Goal: Information Seeking & Learning: Learn about a topic

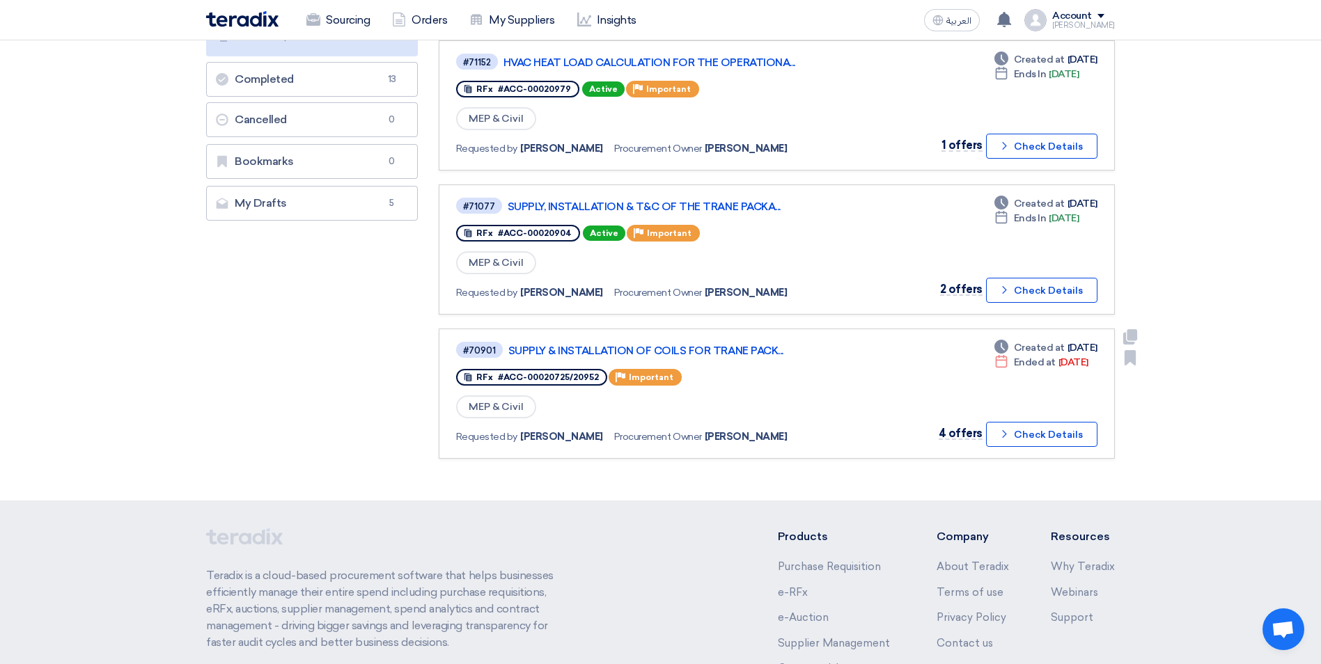
scroll to position [279, 0]
click at [741, 352] on link "SUPPLY & INSTALLATION OF COILS FOR TRANE PACK..." at bounding box center [682, 350] width 348 height 13
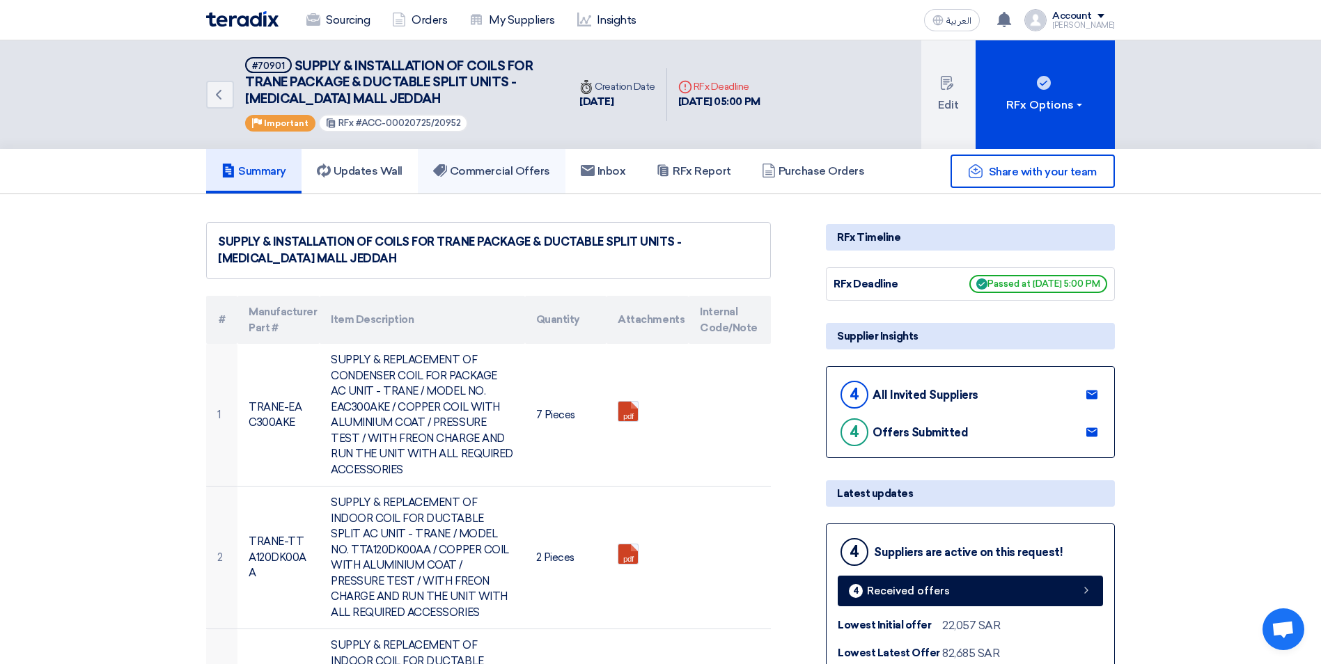
click at [498, 170] on h5 "Commercial Offers" at bounding box center [491, 171] width 117 height 14
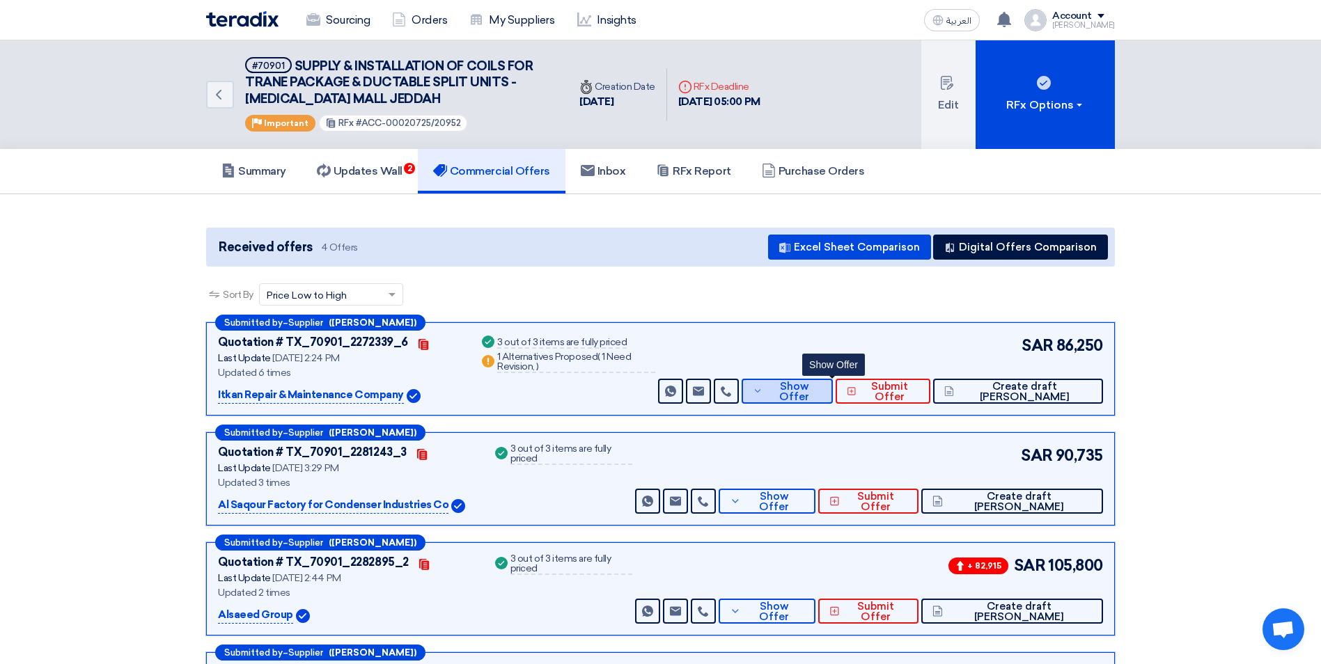
click at [822, 397] on span "Show Offer" at bounding box center [794, 392] width 56 height 21
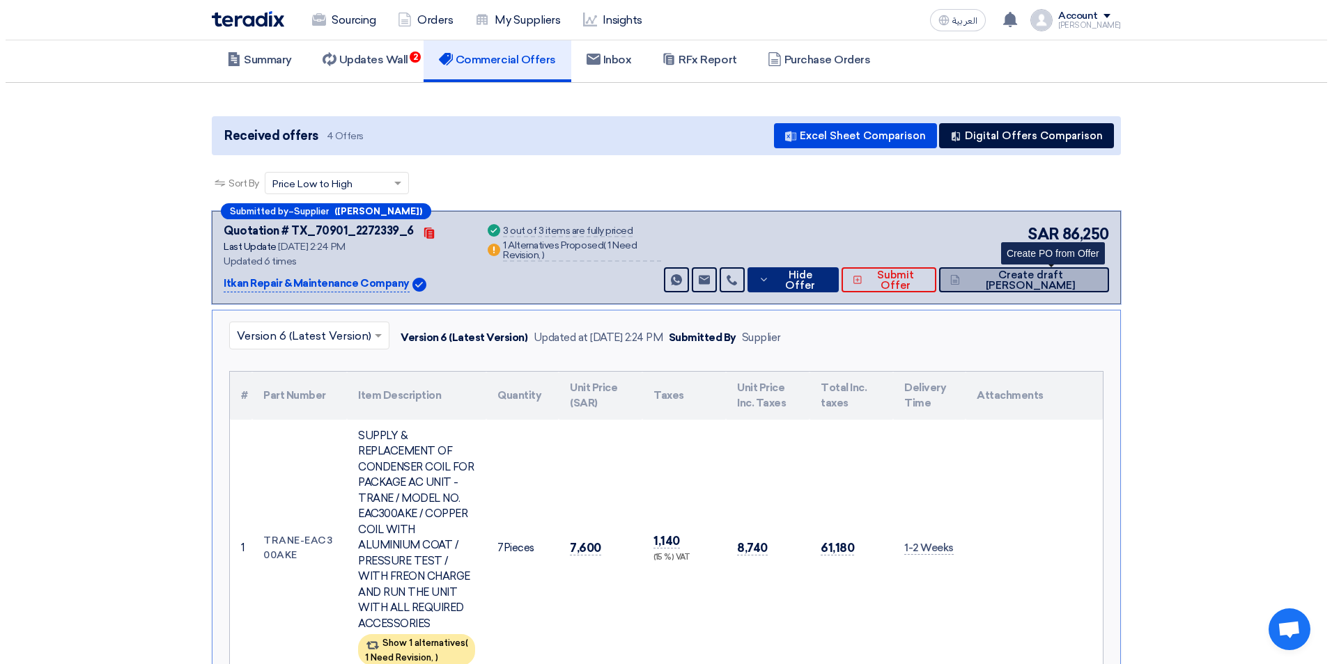
scroll to position [139, 0]
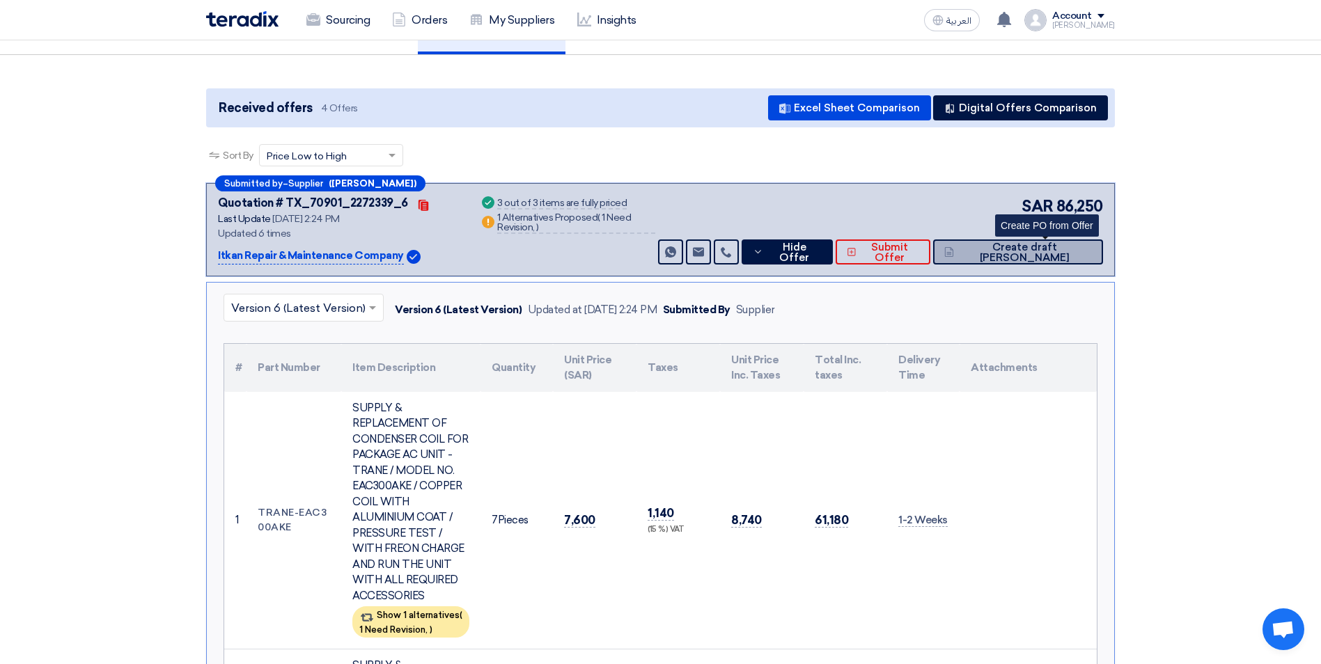
click at [1029, 254] on span "Create draft [PERSON_NAME]" at bounding box center [1025, 252] width 134 height 21
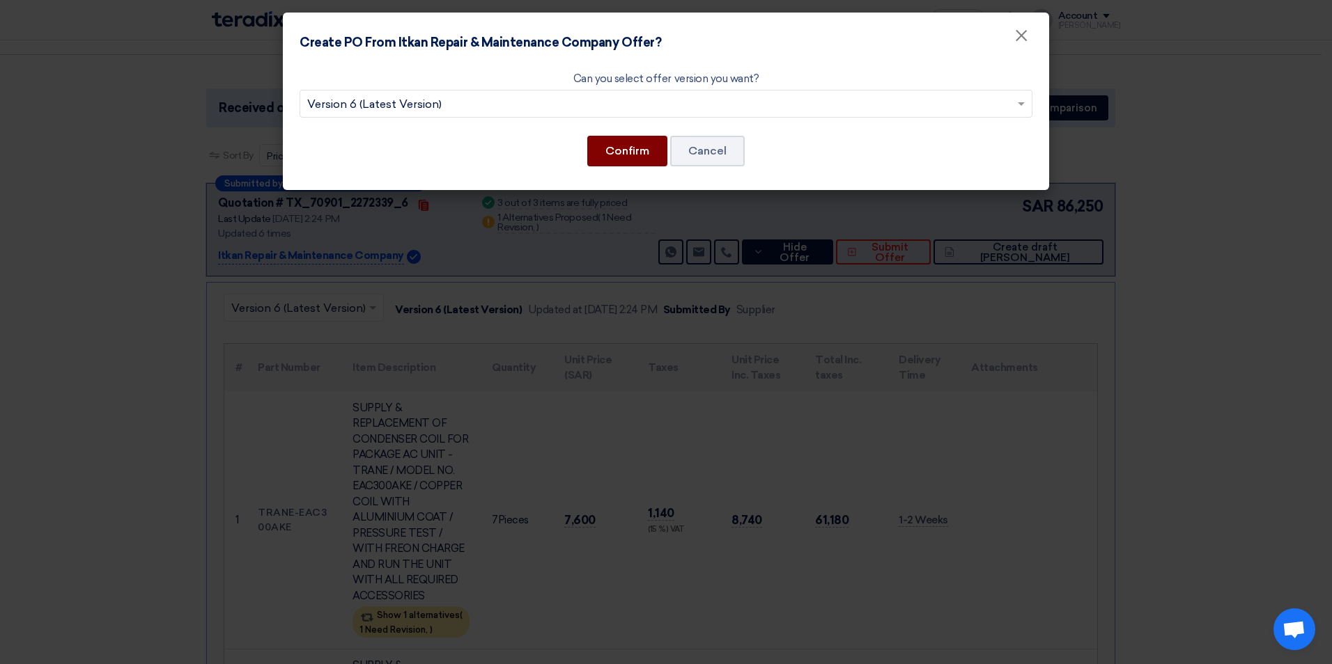
click at [624, 150] on button "Confirm" at bounding box center [627, 151] width 80 height 31
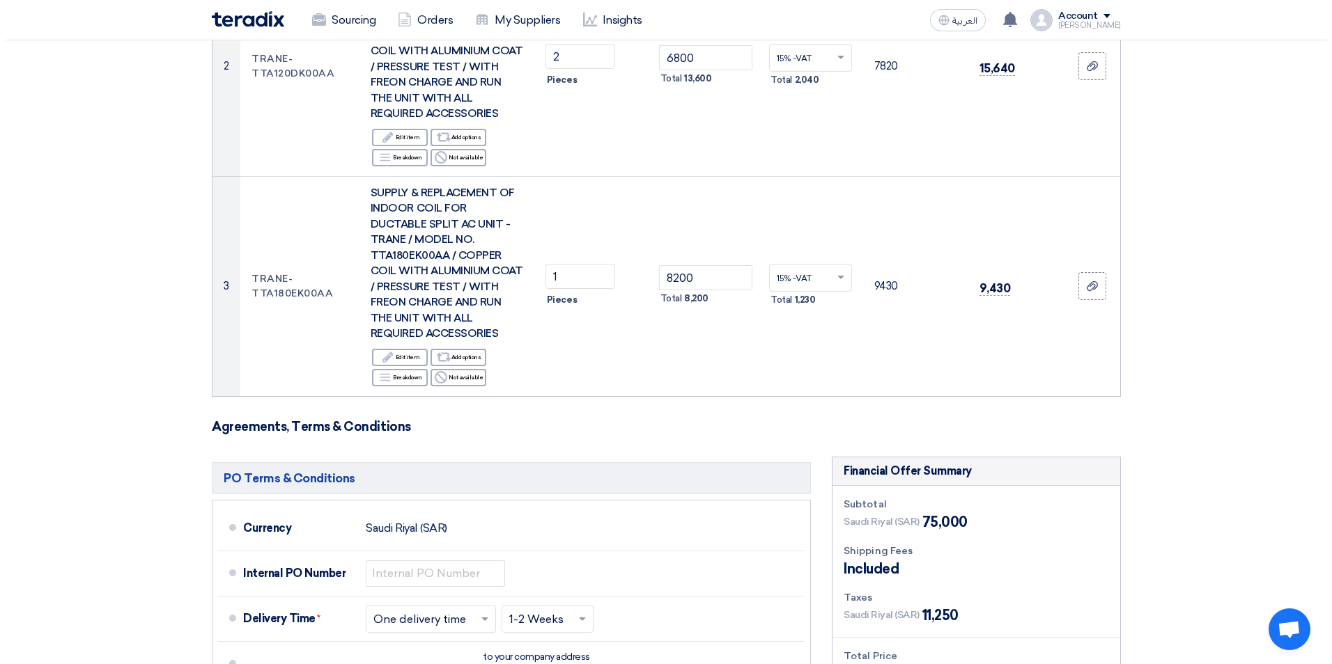
scroll to position [836, 0]
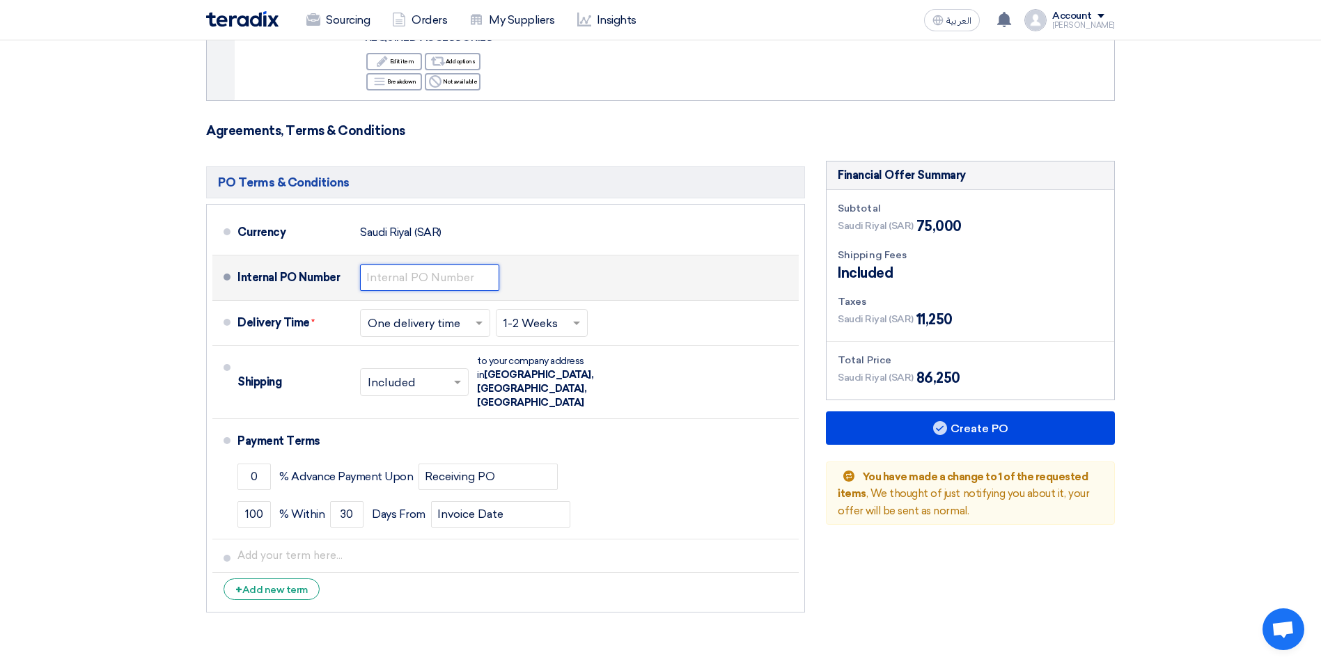
click at [458, 280] on input "text" at bounding box center [429, 278] width 139 height 26
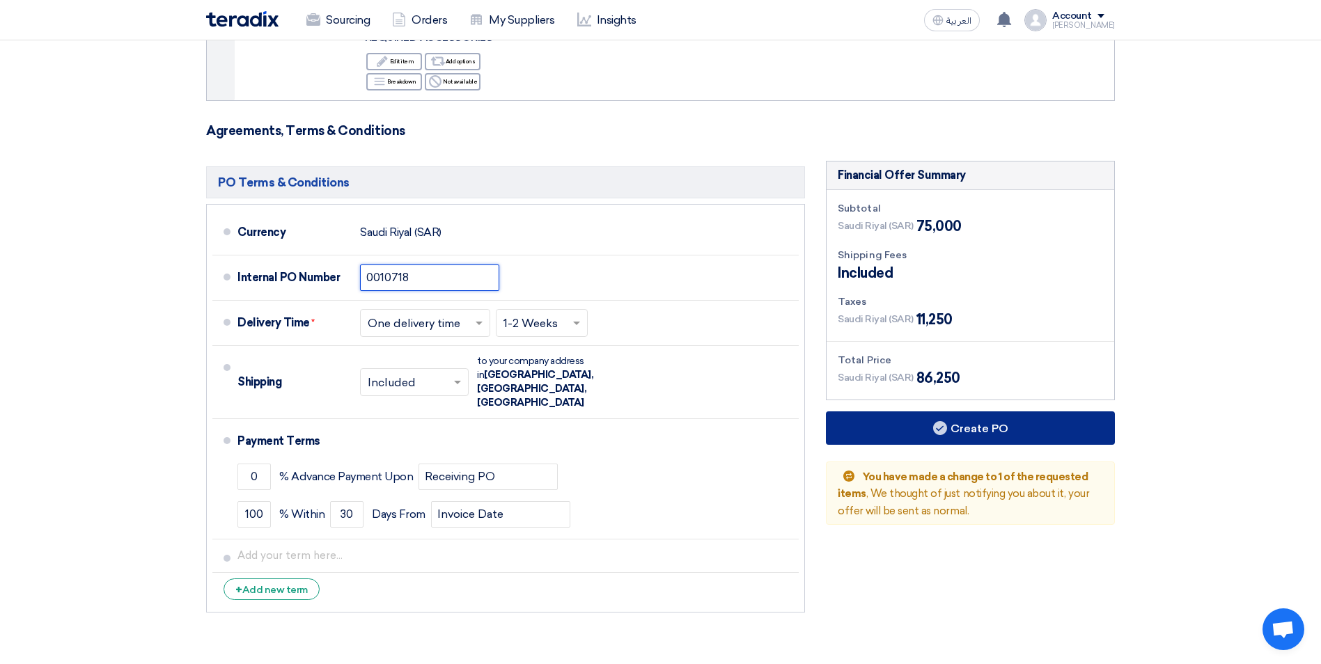
type input "0010718"
click at [1002, 439] on button "Create PO" at bounding box center [970, 428] width 289 height 33
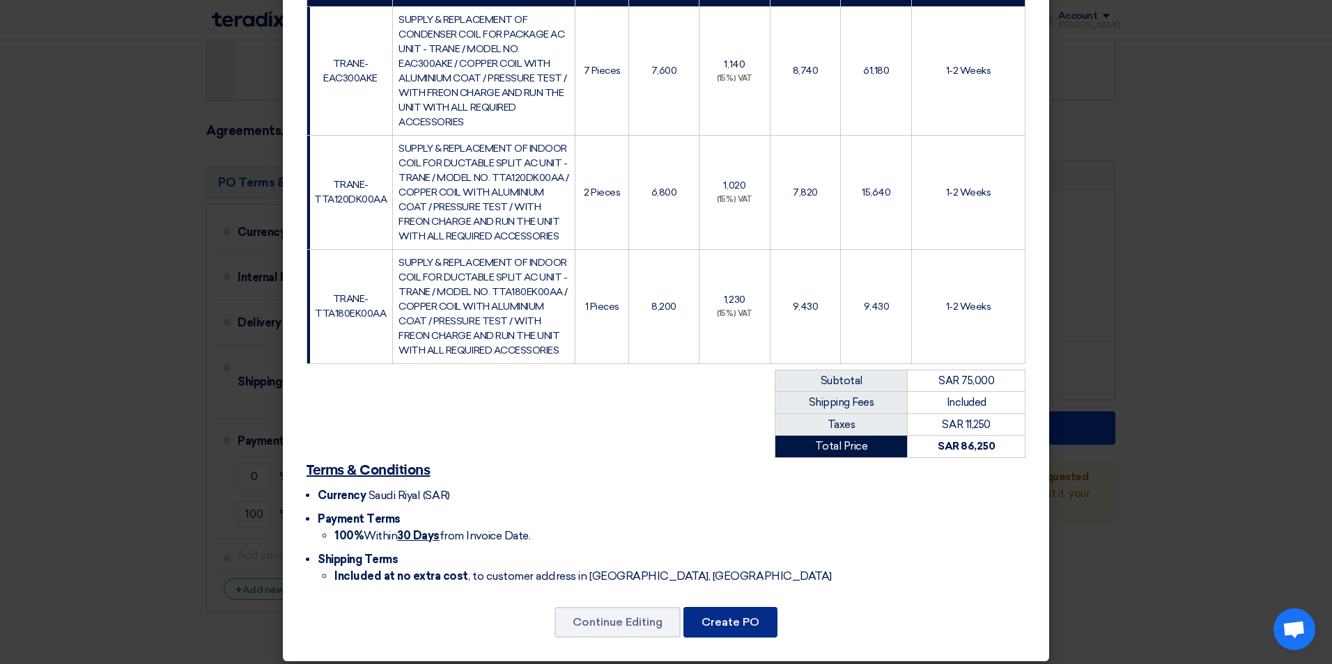
scroll to position [364, 0]
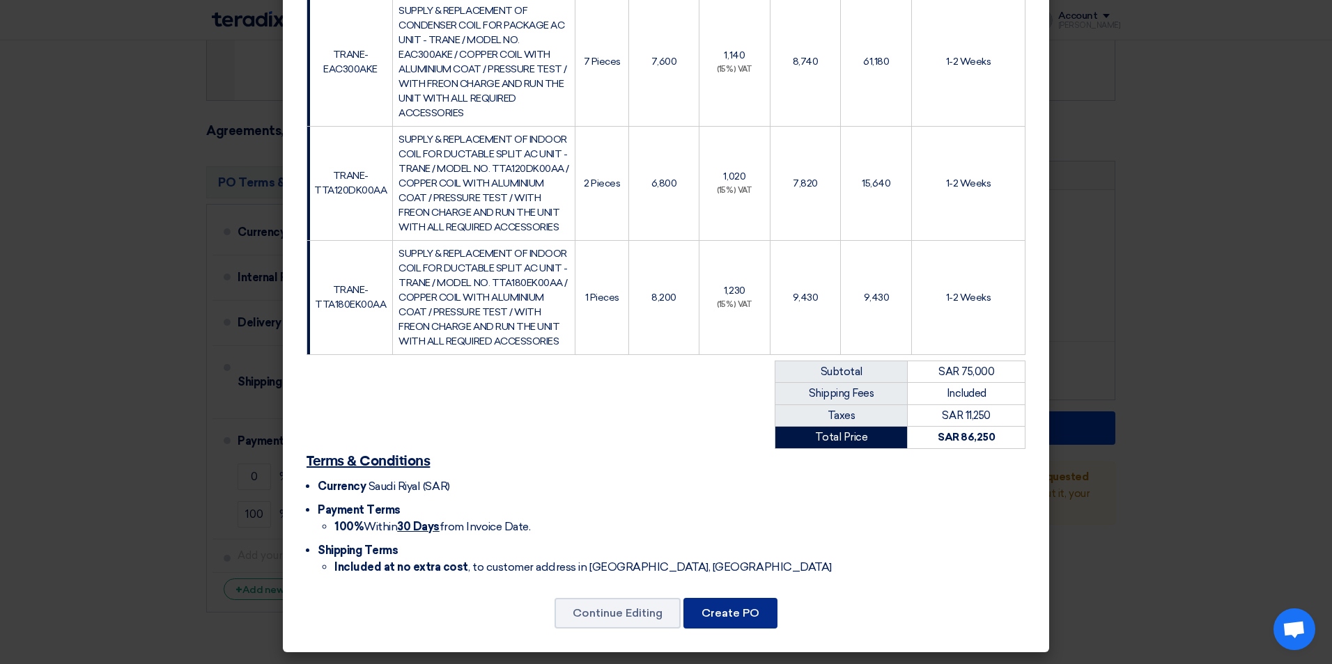
click at [748, 609] on button "Create PO" at bounding box center [730, 613] width 94 height 31
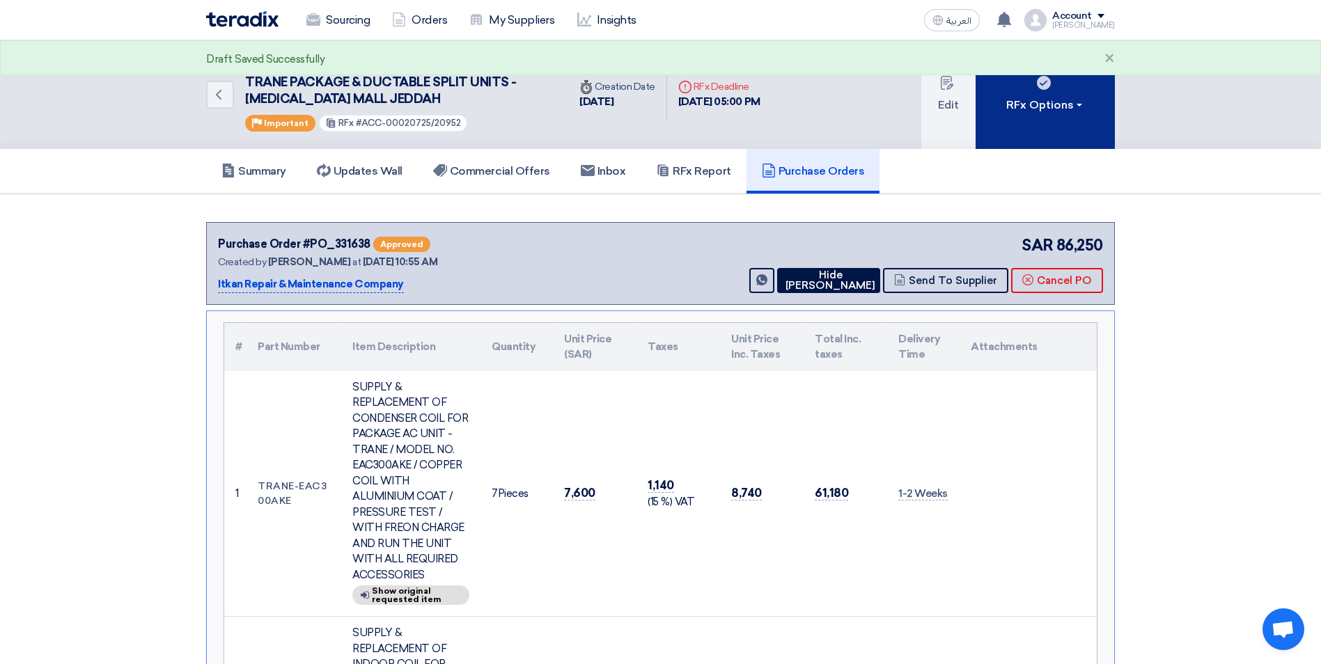
click at [1020, 122] on button "RFx Options" at bounding box center [1045, 94] width 139 height 109
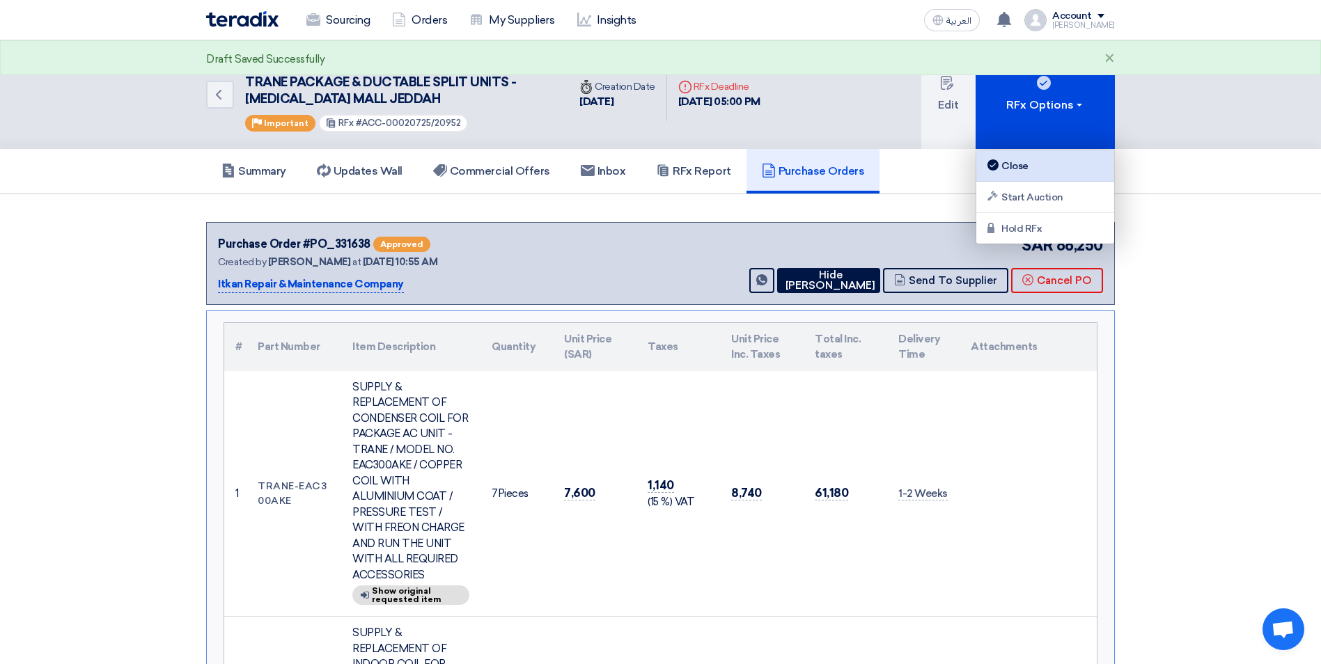
click at [1018, 166] on div "Close" at bounding box center [1045, 165] width 121 height 17
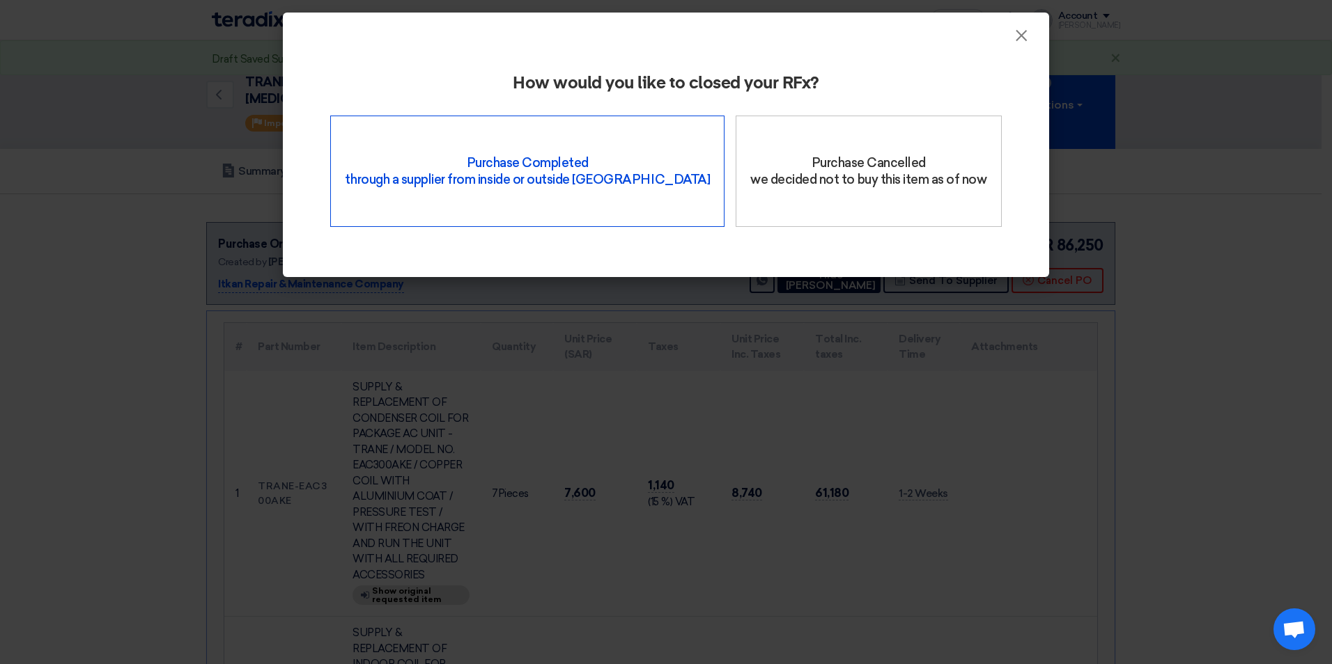
click at [512, 159] on div "Purchase Completed through a supplier from inside or outside Teradix" at bounding box center [527, 171] width 394 height 111
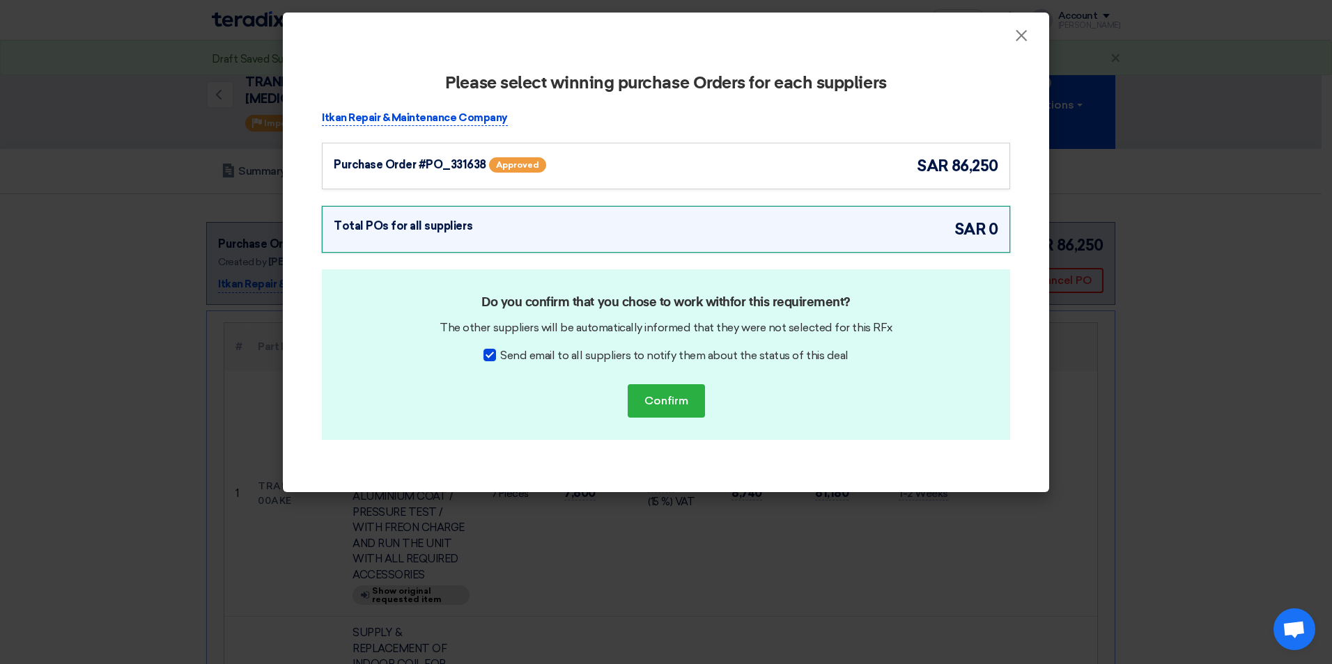
click at [864, 173] on div "Purchase Order #PO_331638 Approved sar 86,250" at bounding box center [666, 166] width 664 height 23
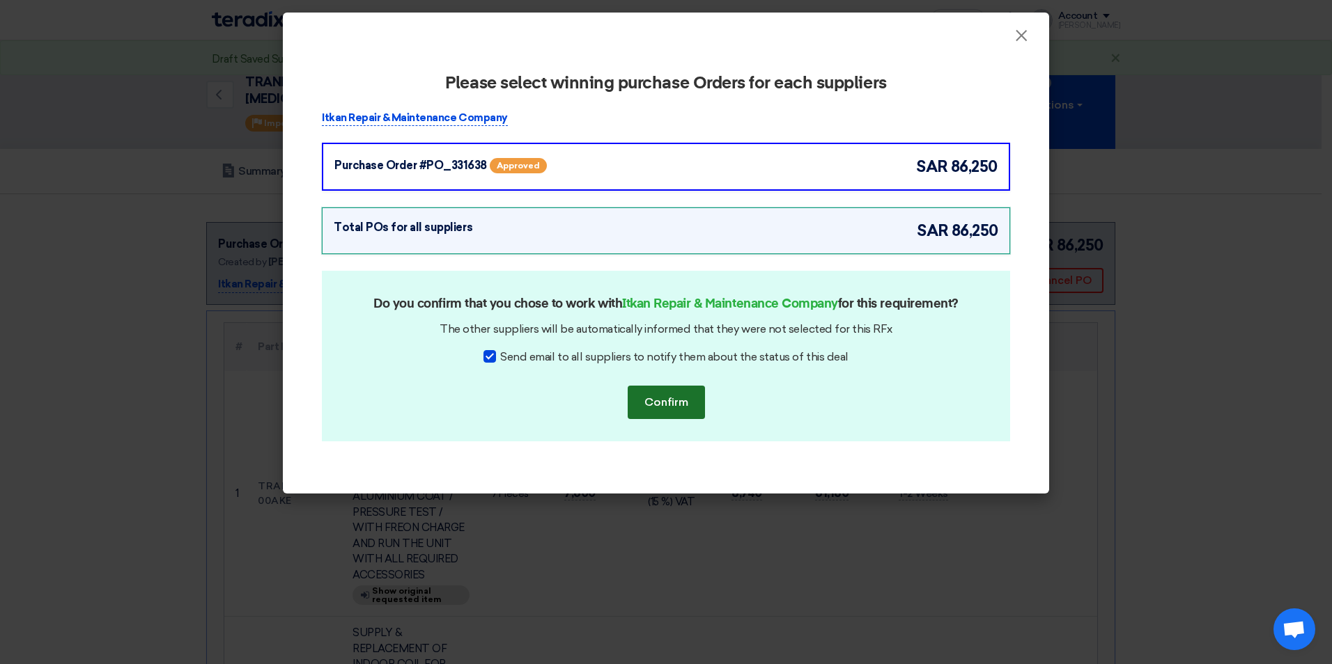
click at [648, 412] on button "Confirm" at bounding box center [666, 402] width 77 height 33
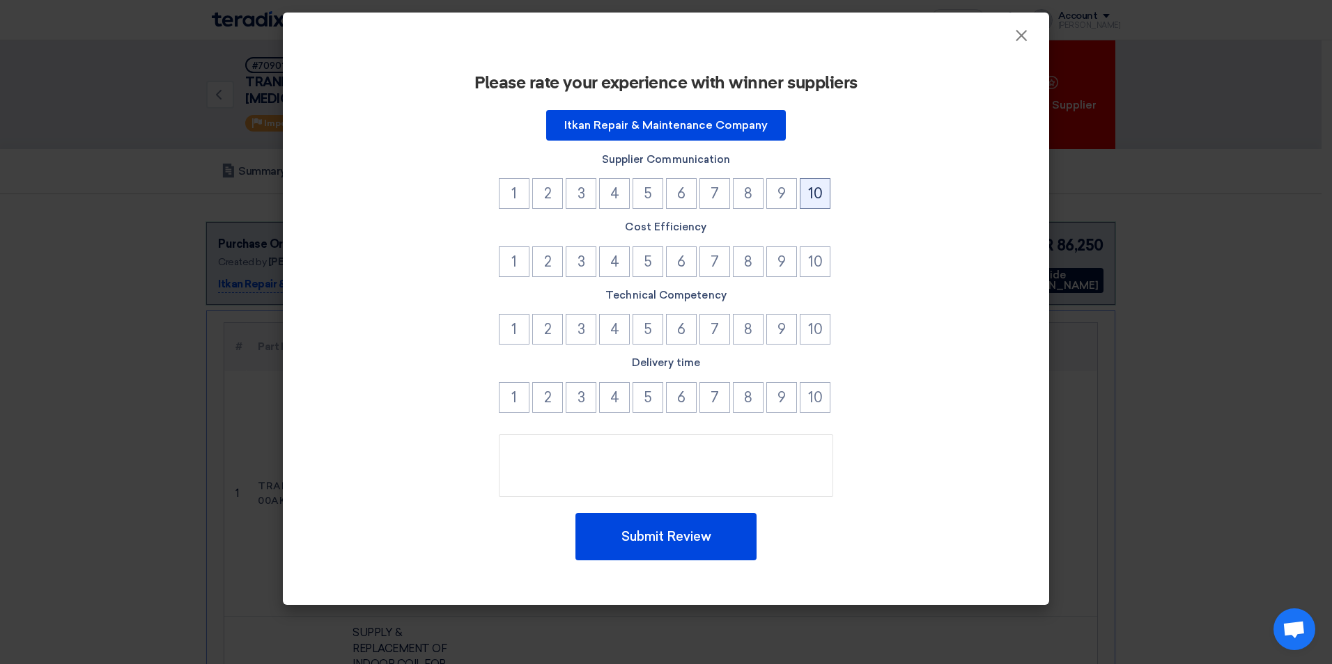
click at [807, 197] on button "10" at bounding box center [815, 193] width 31 height 31
click at [811, 261] on button "10" at bounding box center [815, 262] width 31 height 31
click at [816, 329] on button "10" at bounding box center [815, 329] width 31 height 31
click at [808, 400] on button "10" at bounding box center [815, 397] width 31 height 31
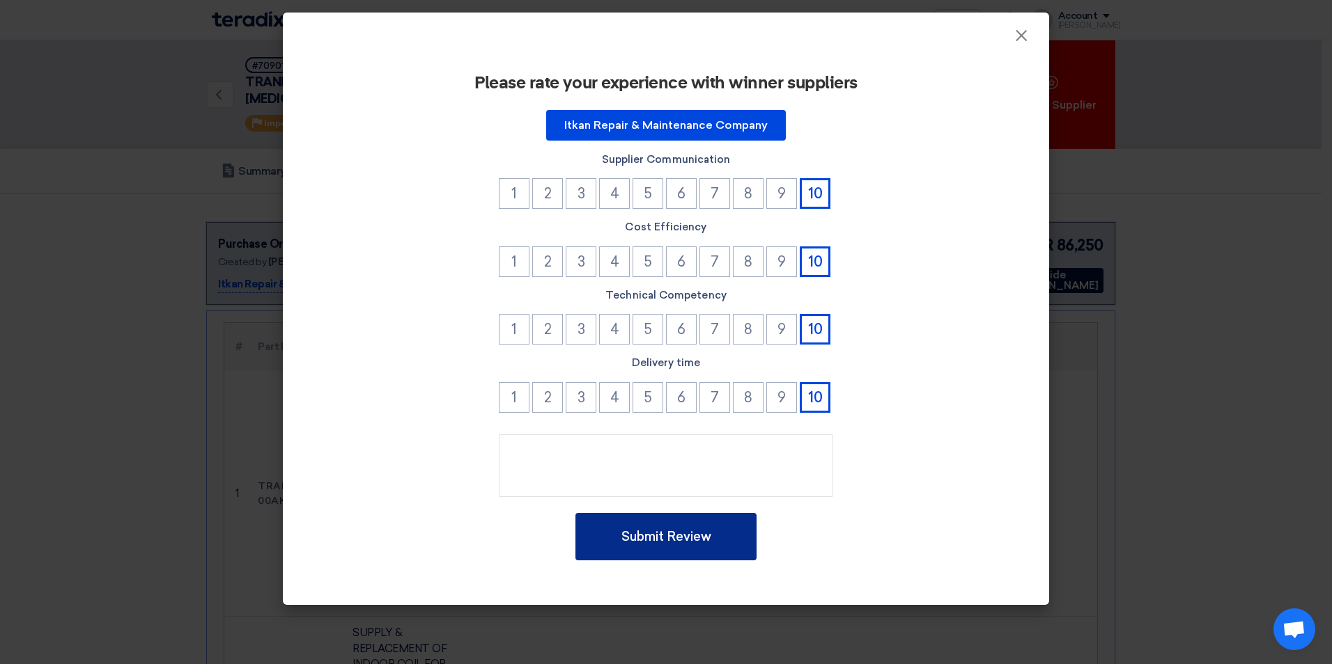
click at [657, 528] on button "Submit Review" at bounding box center [665, 536] width 181 height 47
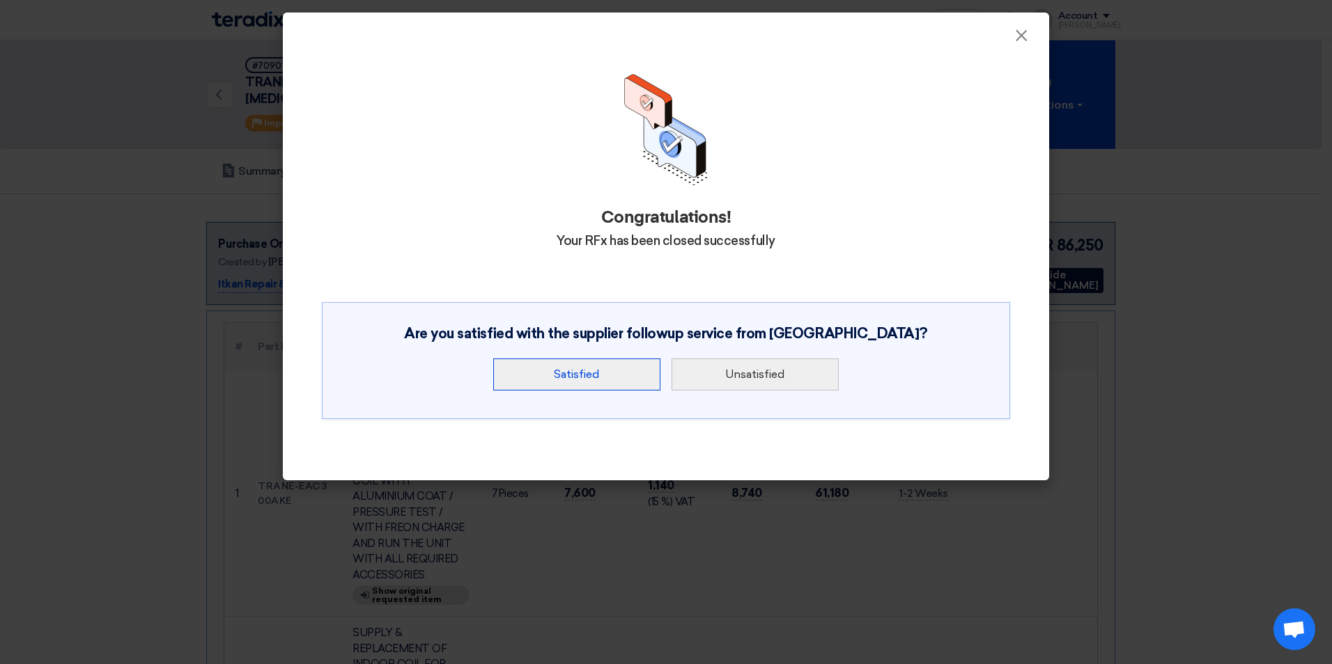
click at [577, 359] on button "Satisfied" at bounding box center [576, 375] width 167 height 32
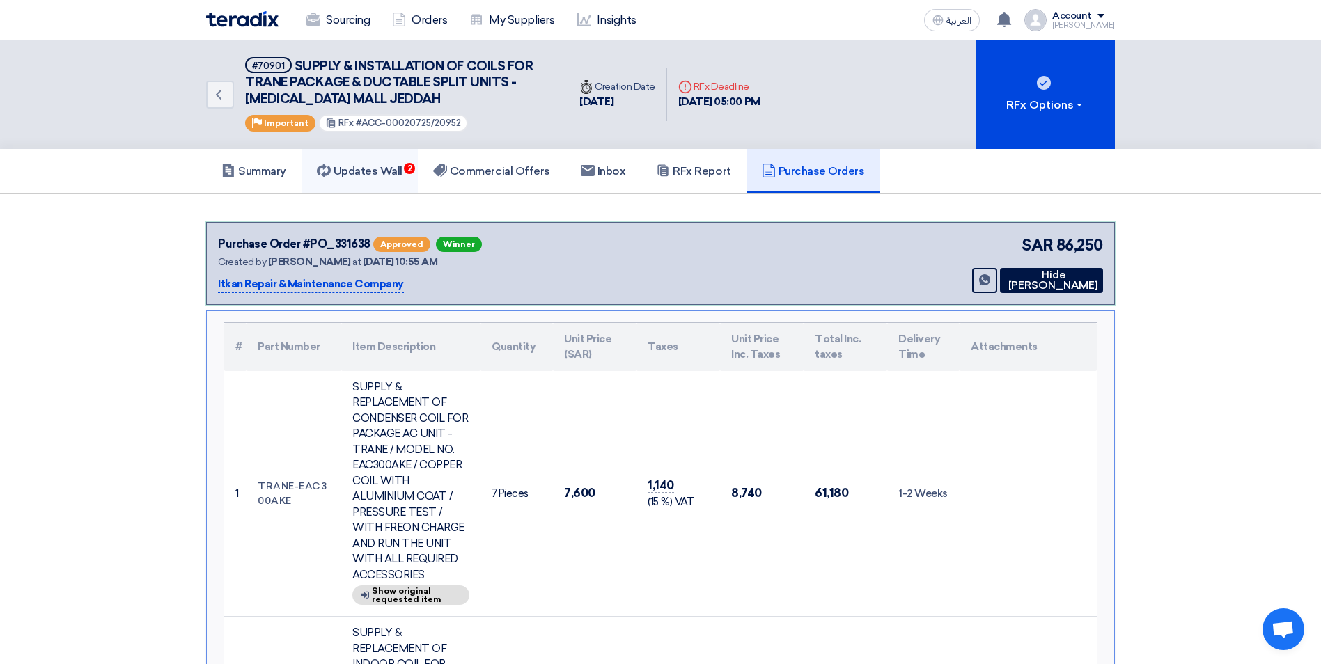
click at [408, 172] on link "Updates Wall 2" at bounding box center [360, 171] width 116 height 45
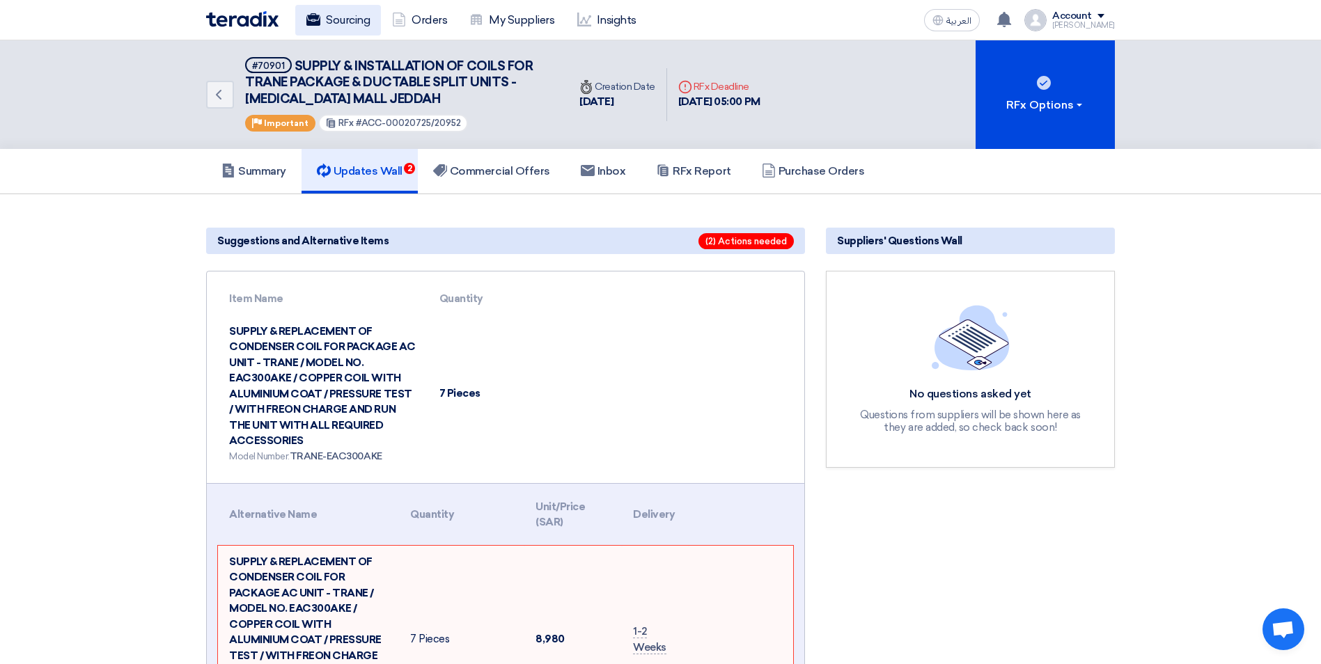
click at [350, 19] on link "Sourcing" at bounding box center [338, 20] width 86 height 31
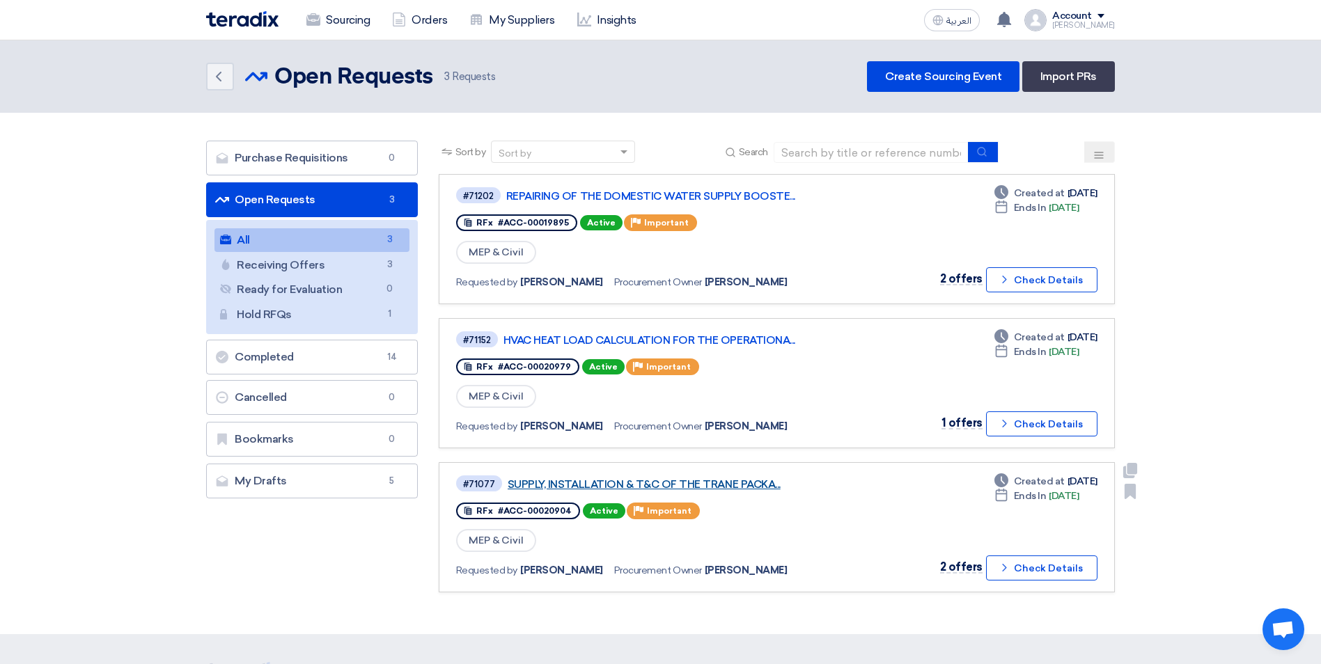
click at [663, 483] on link "SUPPLY, INSTALLATION & T&C OF THE TRANE PACKA..." at bounding box center [682, 484] width 348 height 13
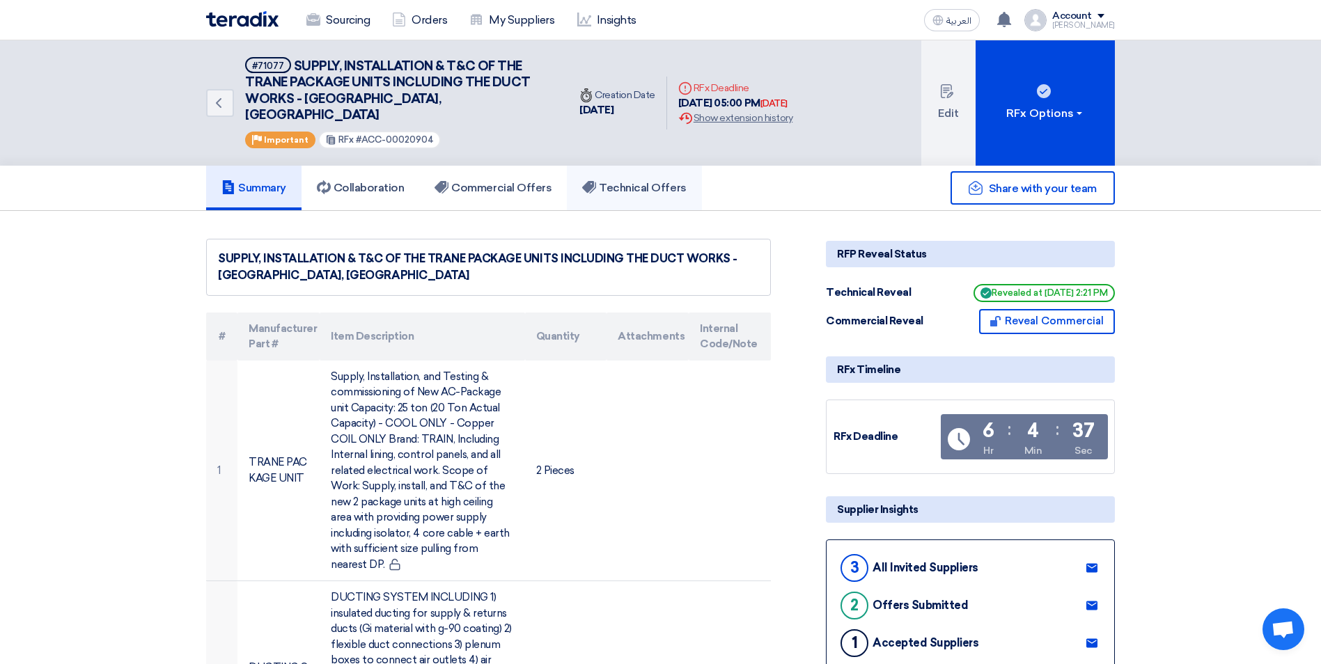
click at [612, 181] on h5 "Technical Offers" at bounding box center [634, 188] width 104 height 14
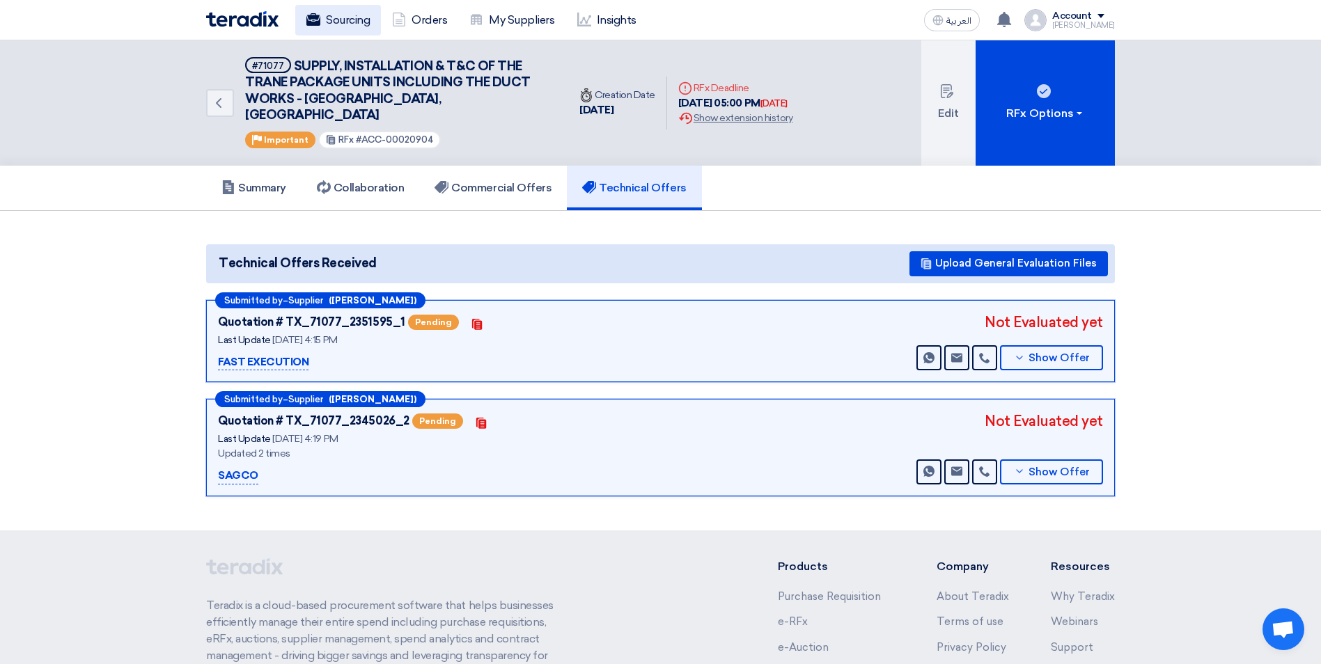
click at [347, 27] on link "Sourcing" at bounding box center [338, 20] width 86 height 31
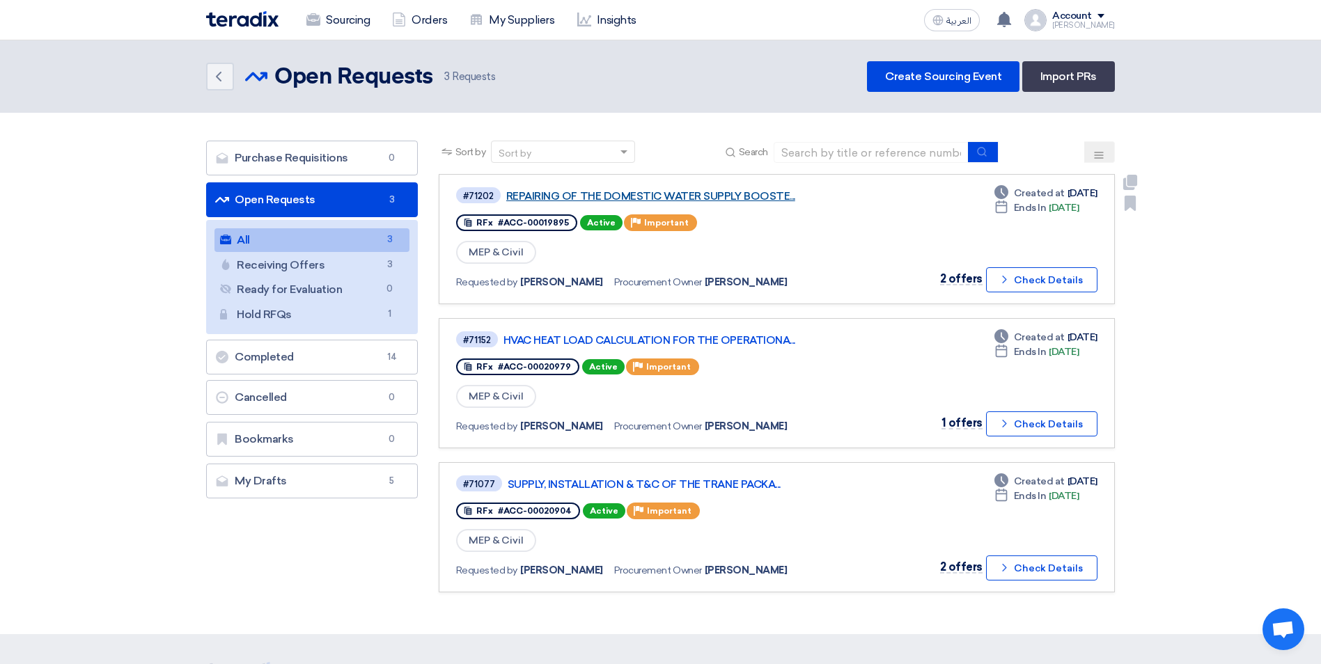
click at [706, 196] on link "REPAIRING OF THE DOMESTIC WATER SUPPLY BOOSTE..." at bounding box center [680, 196] width 348 height 13
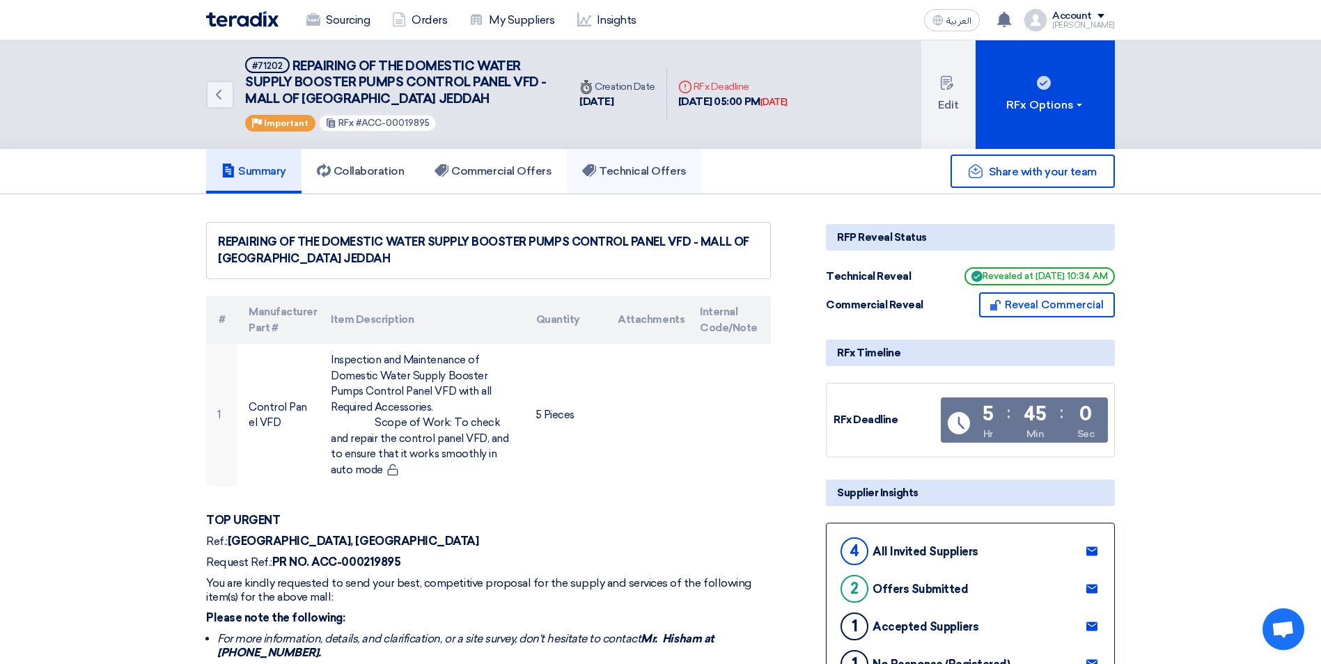
click at [659, 169] on h5 "Technical Offers" at bounding box center [634, 171] width 104 height 14
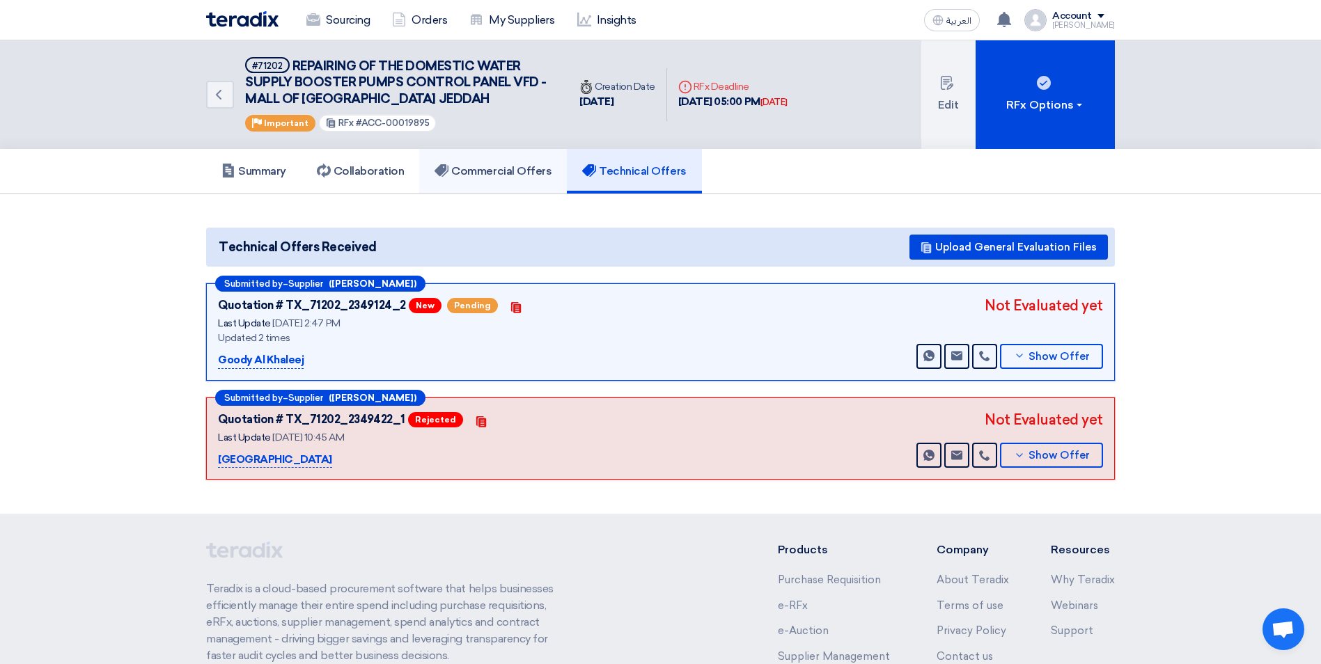
click at [481, 182] on link "Commercial Offers" at bounding box center [493, 171] width 148 height 45
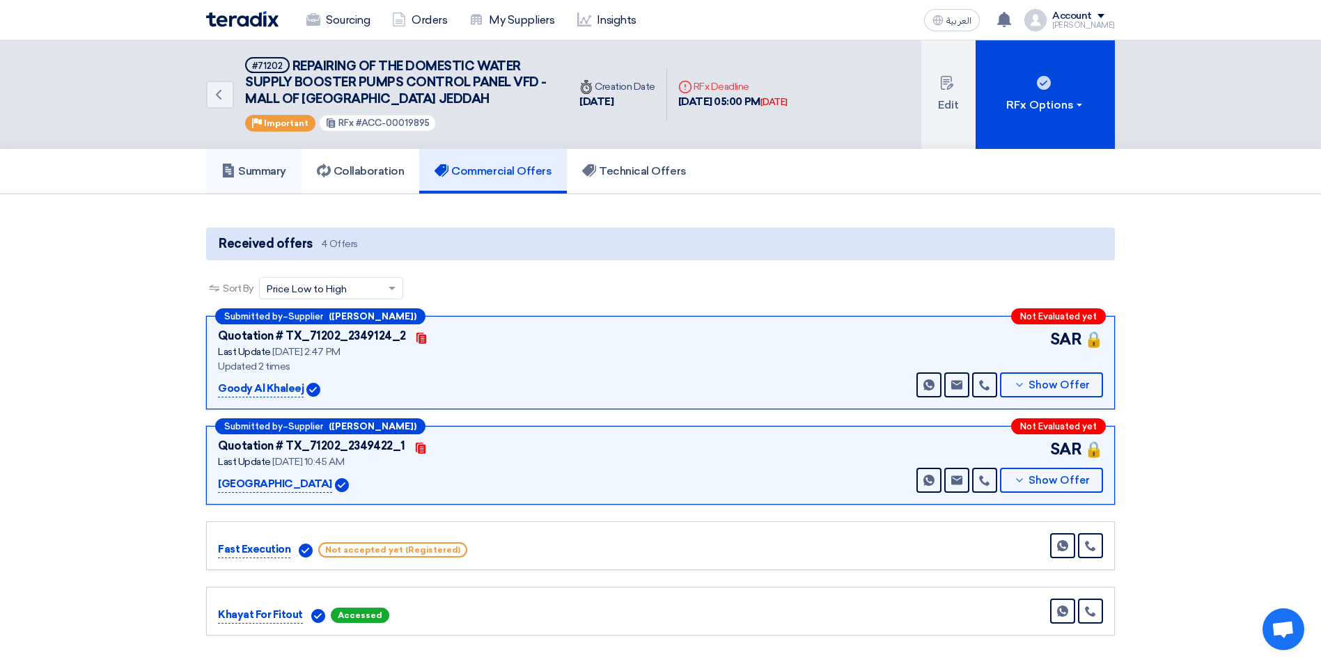
click at [277, 182] on link "Summary" at bounding box center [253, 171] width 95 height 45
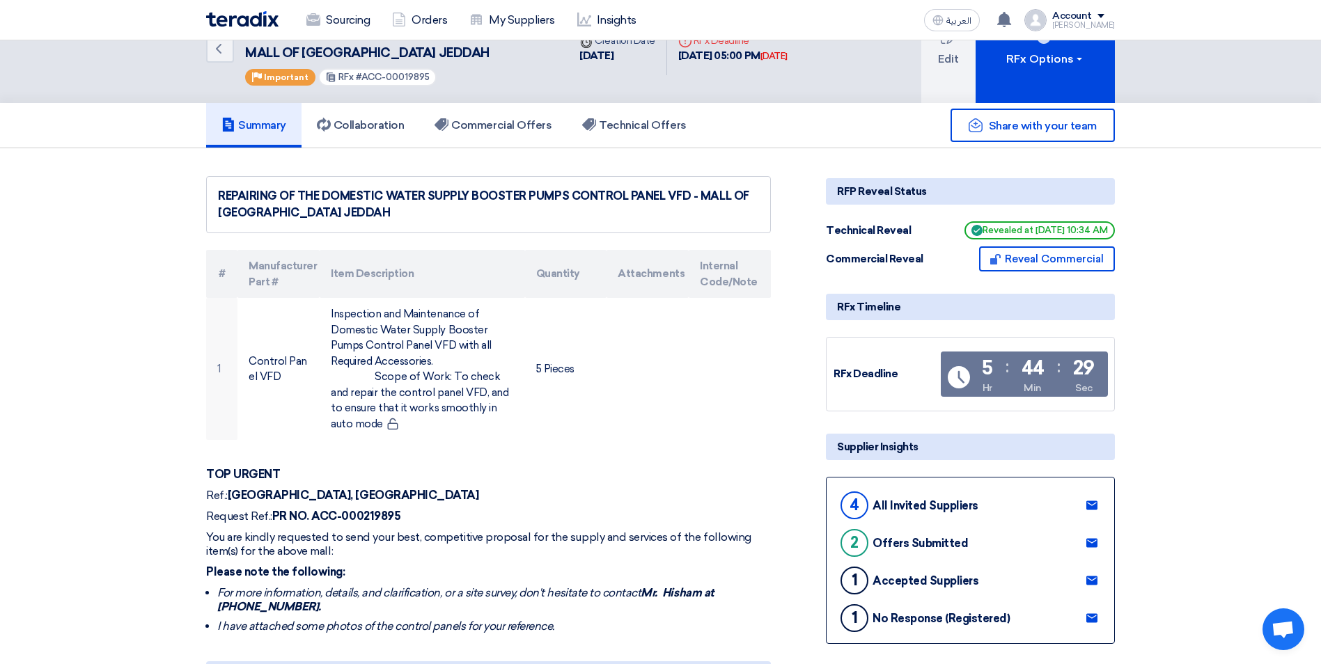
scroll to position [70, 0]
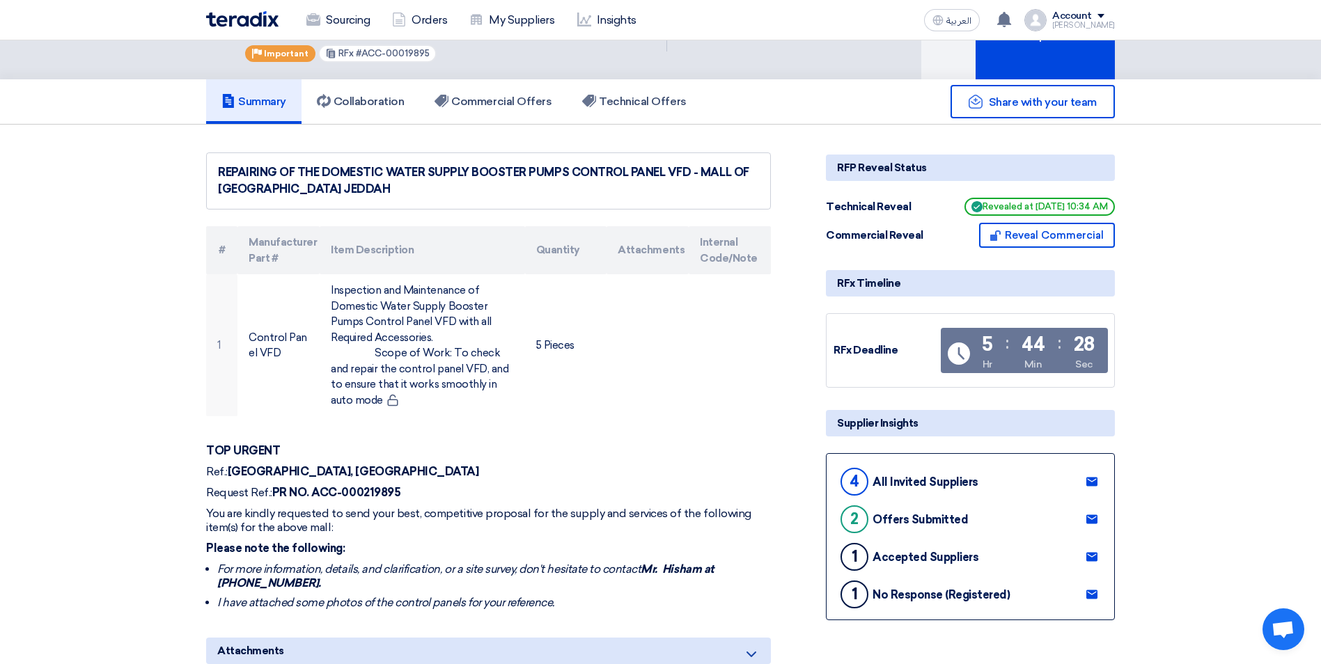
click at [1089, 480] on icon at bounding box center [1092, 481] width 11 height 11
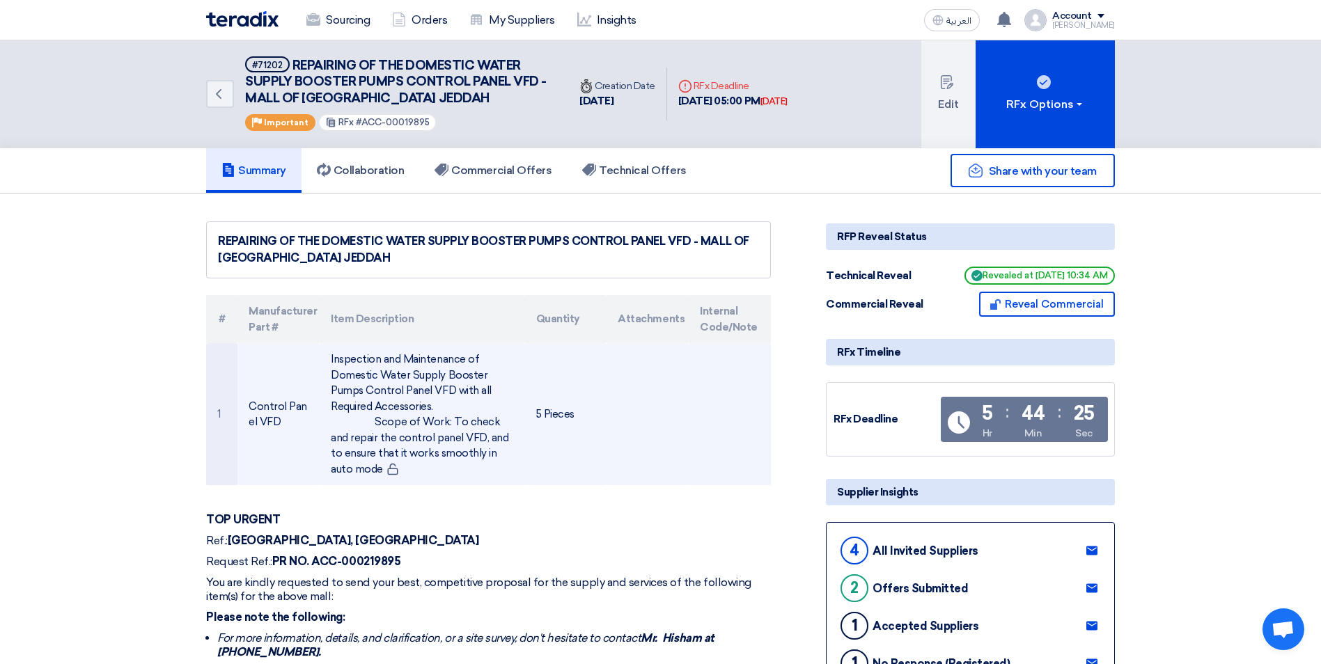
scroll to position [0, 0]
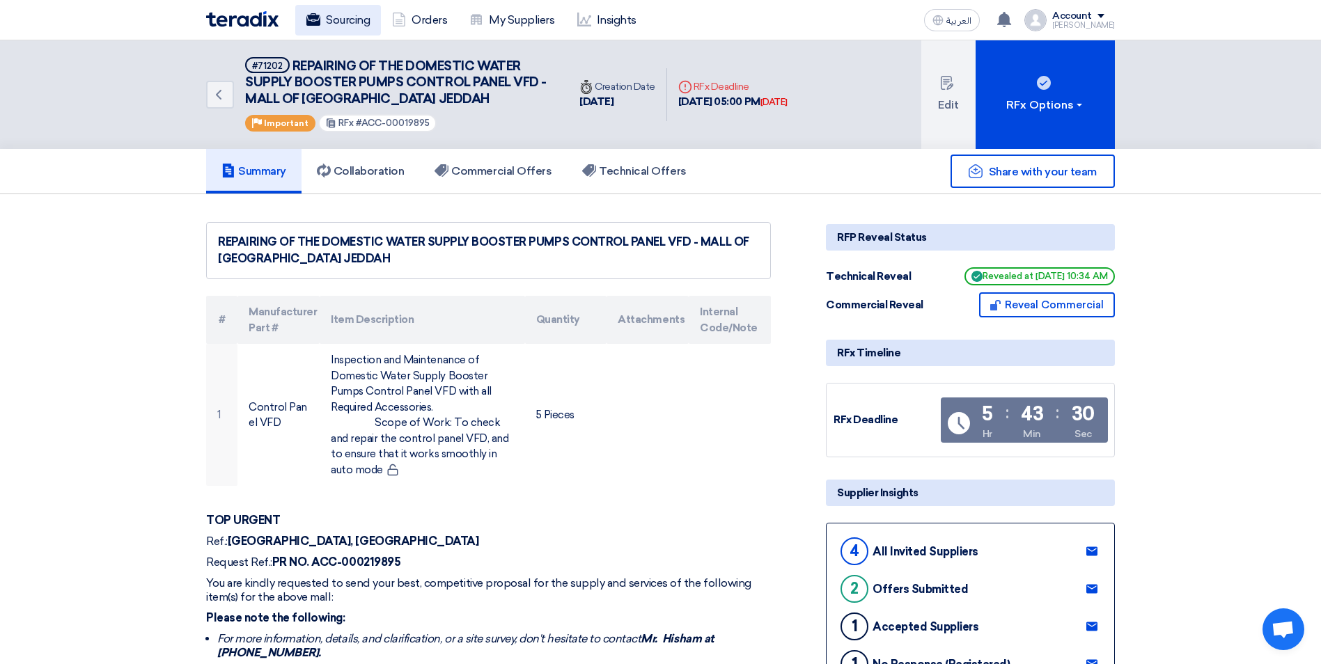
click at [336, 18] on link "Sourcing" at bounding box center [338, 20] width 86 height 31
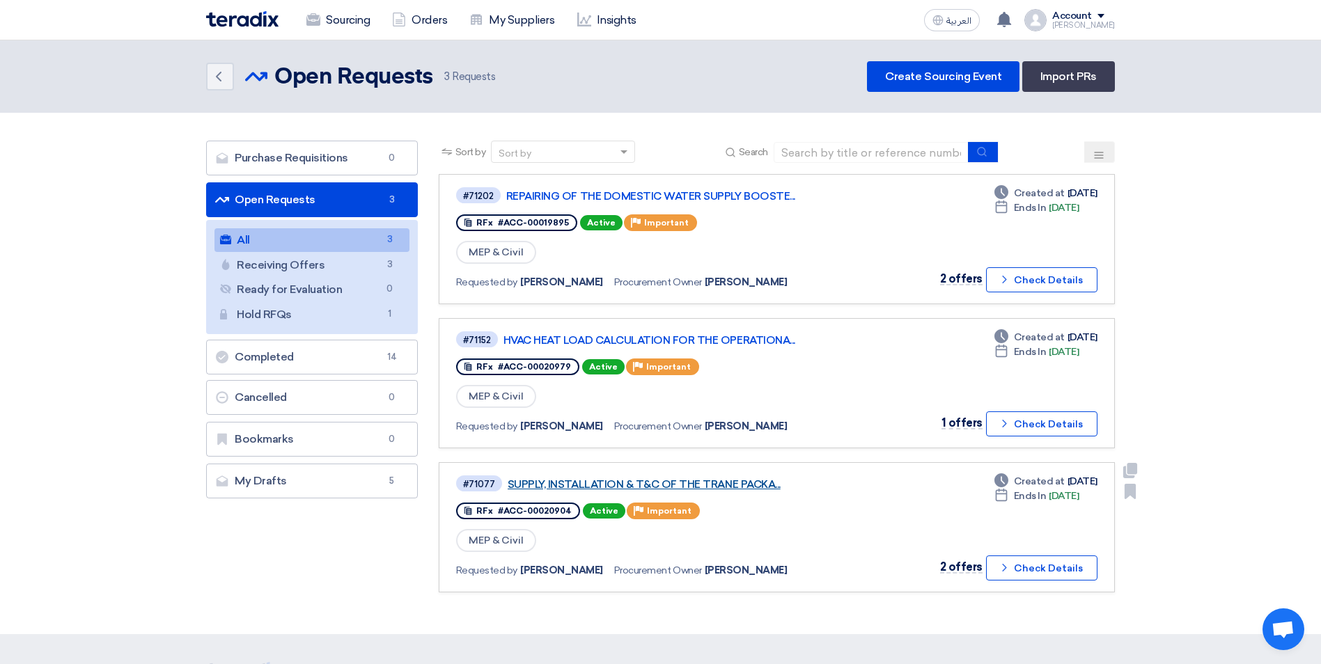
click at [715, 489] on link "SUPPLY, INSTALLATION & T&C OF THE TRANE PACKA..." at bounding box center [682, 484] width 348 height 13
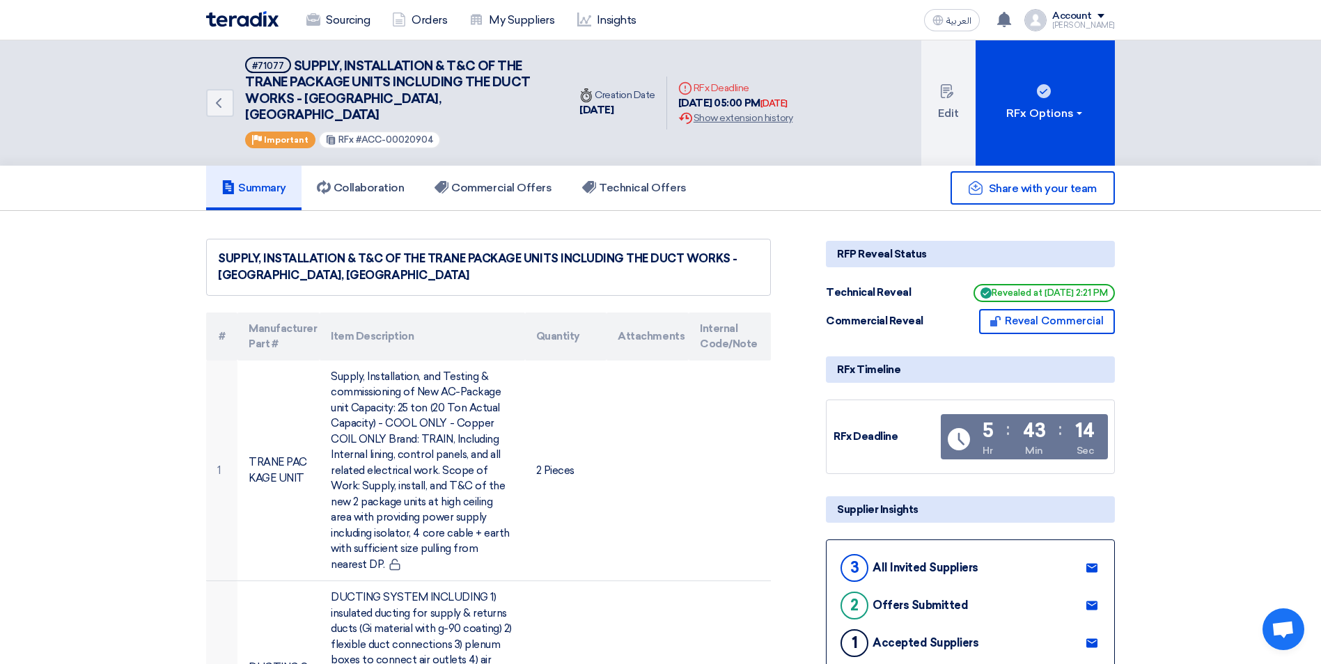
click at [1093, 639] on use at bounding box center [1092, 643] width 11 height 9
click at [348, 25] on link "Sourcing" at bounding box center [338, 20] width 86 height 31
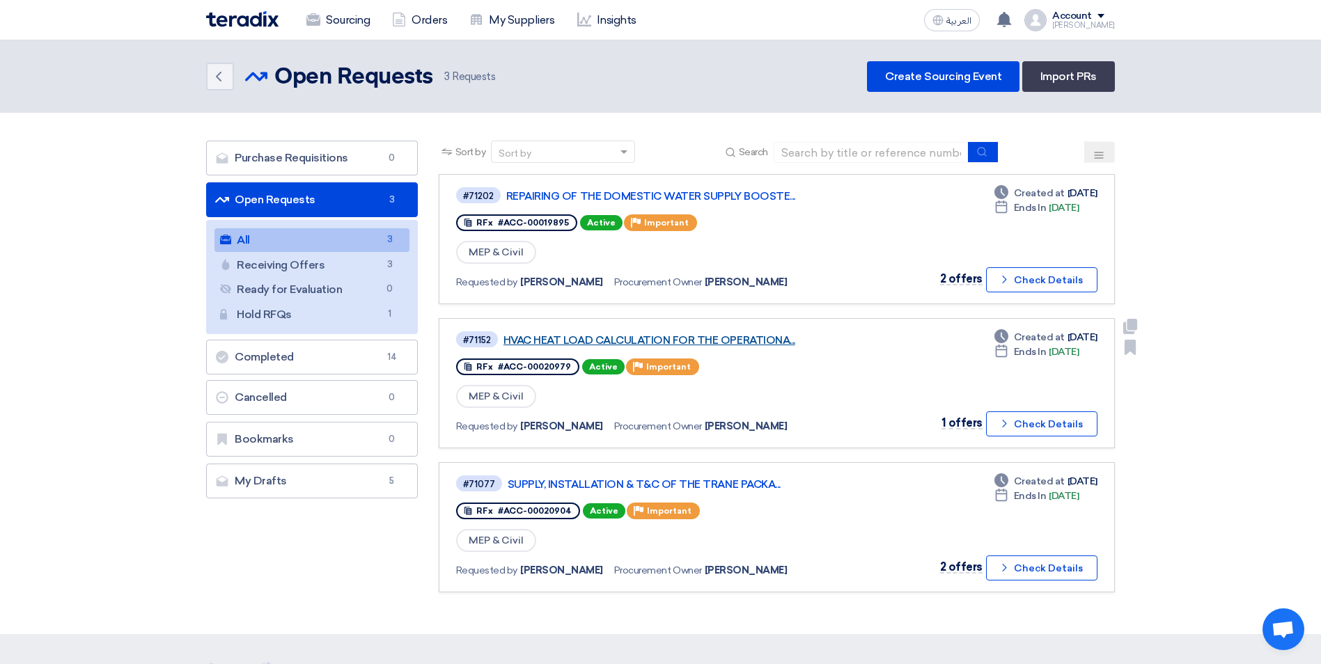
click at [749, 341] on link "HVAC HEAT LOAD CALCULATION FOR THE OPERATIONA..." at bounding box center [678, 340] width 348 height 13
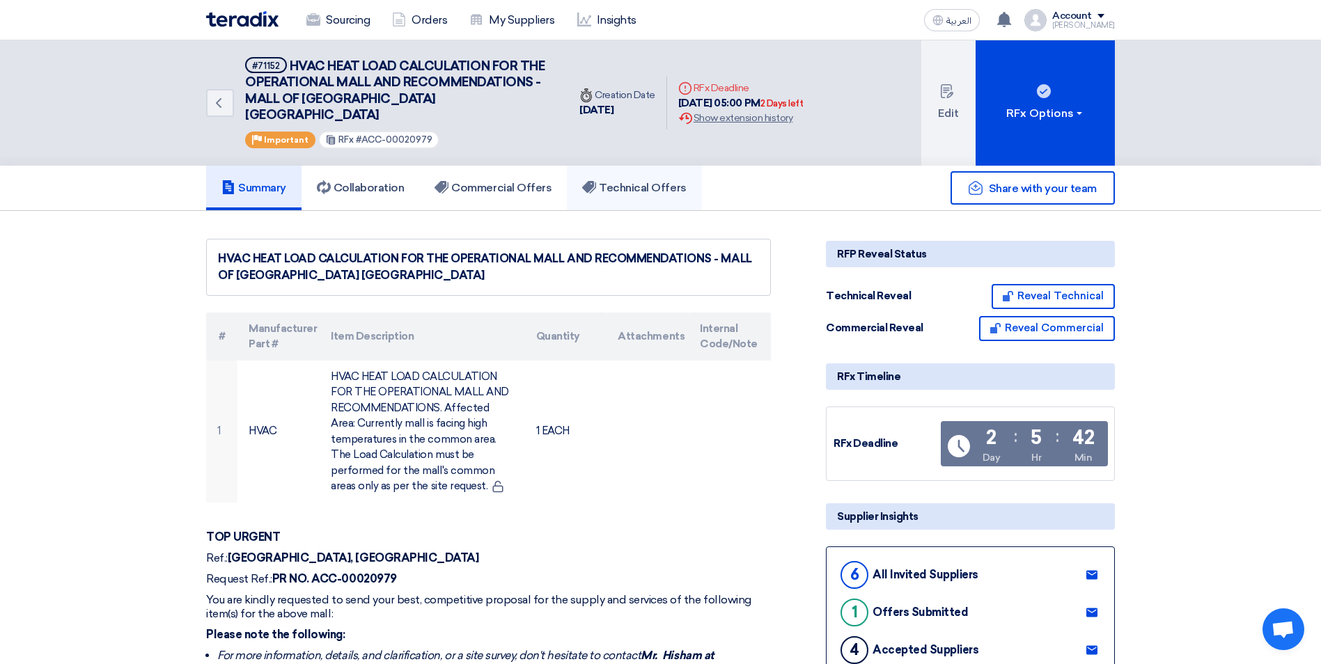
click at [650, 181] on h5 "Technical Offers" at bounding box center [634, 188] width 104 height 14
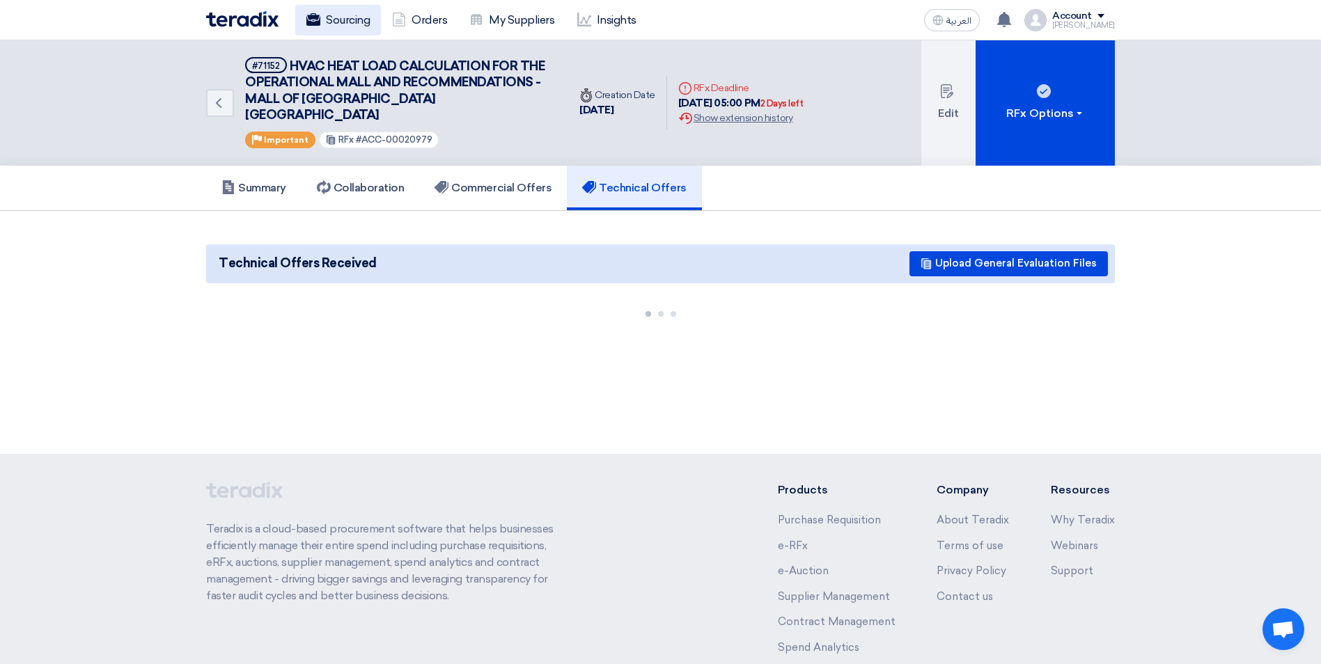
click at [345, 20] on link "Sourcing" at bounding box center [338, 20] width 86 height 31
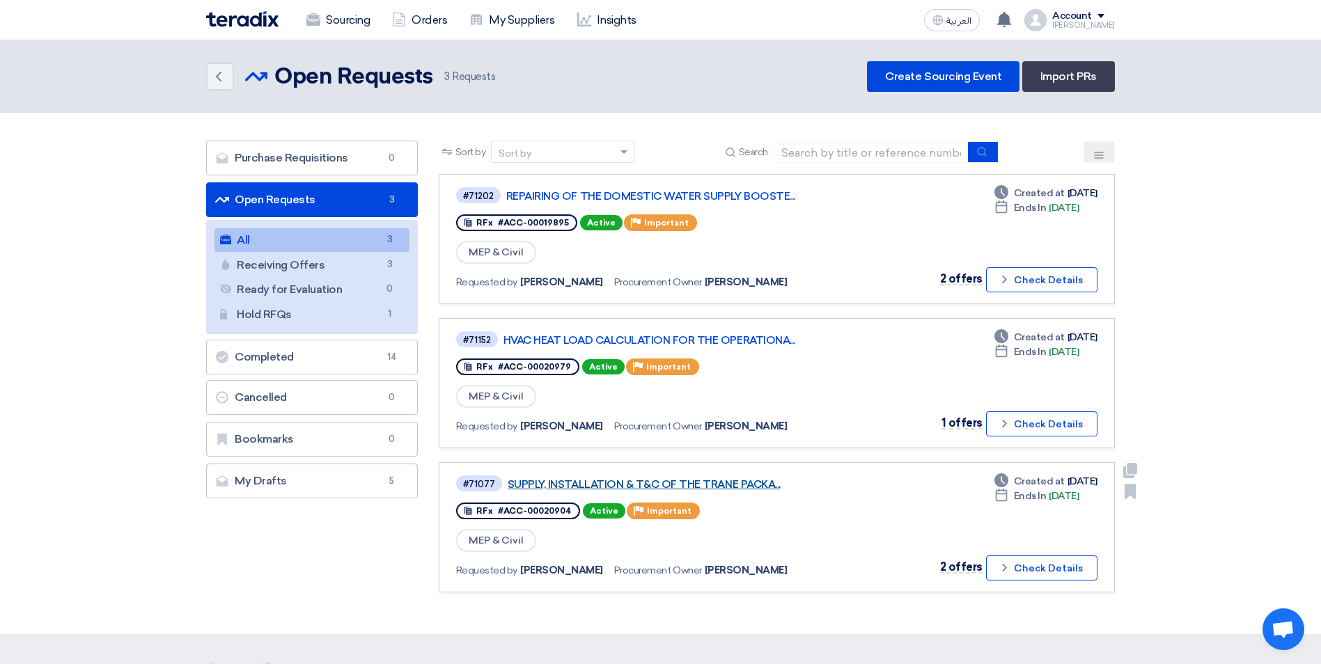
click at [738, 489] on link "SUPPLY, INSTALLATION & T&C OF THE TRANE PACKA..." at bounding box center [682, 484] width 348 height 13
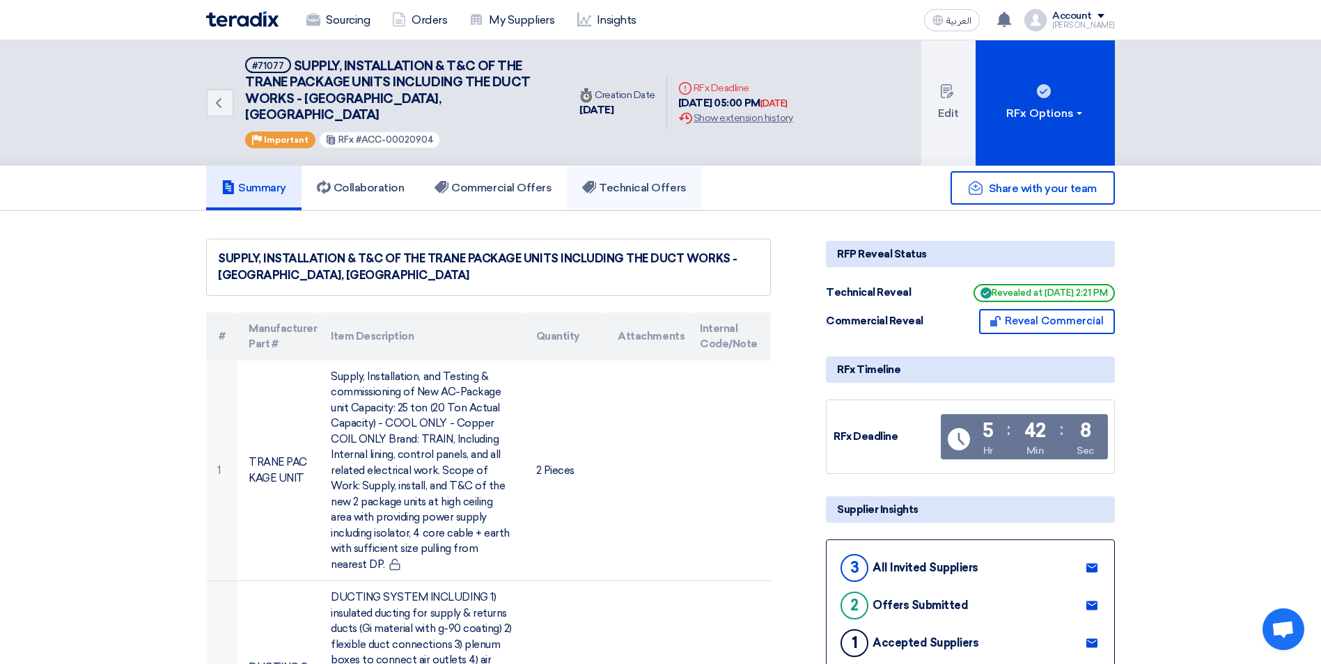
click at [624, 183] on link "Technical Offers" at bounding box center [634, 188] width 134 height 45
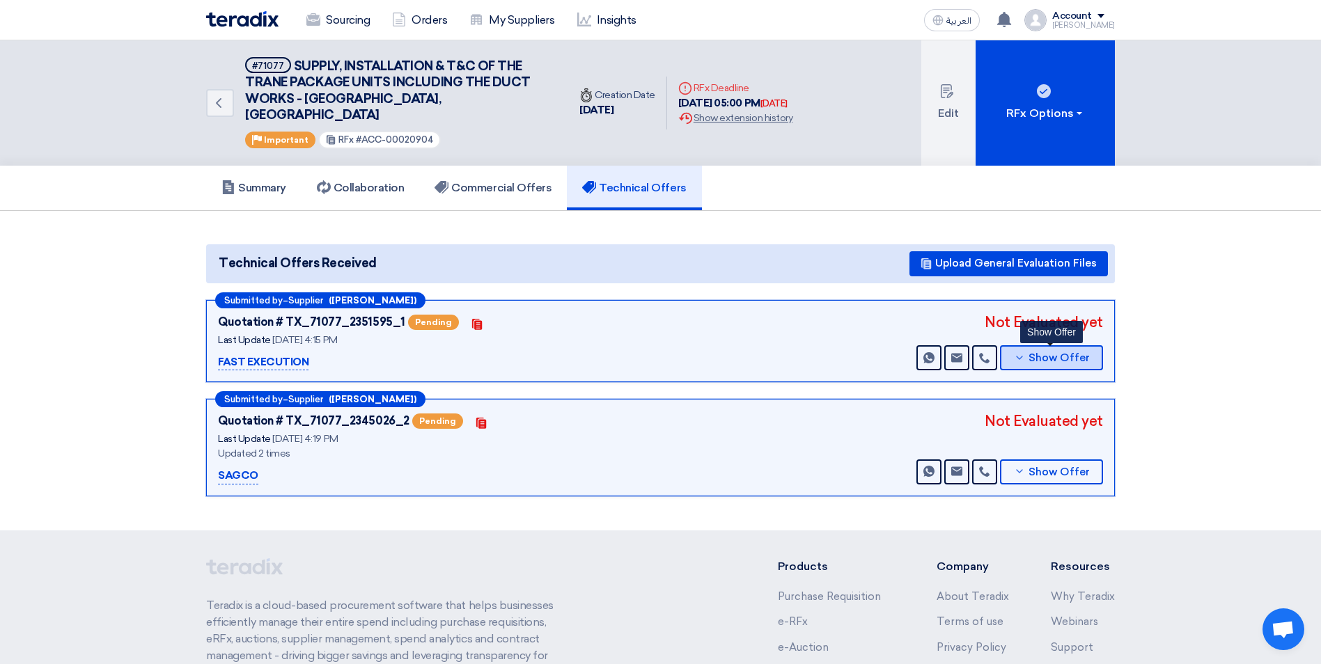
click at [1059, 353] on span "Show Offer" at bounding box center [1059, 358] width 61 height 10
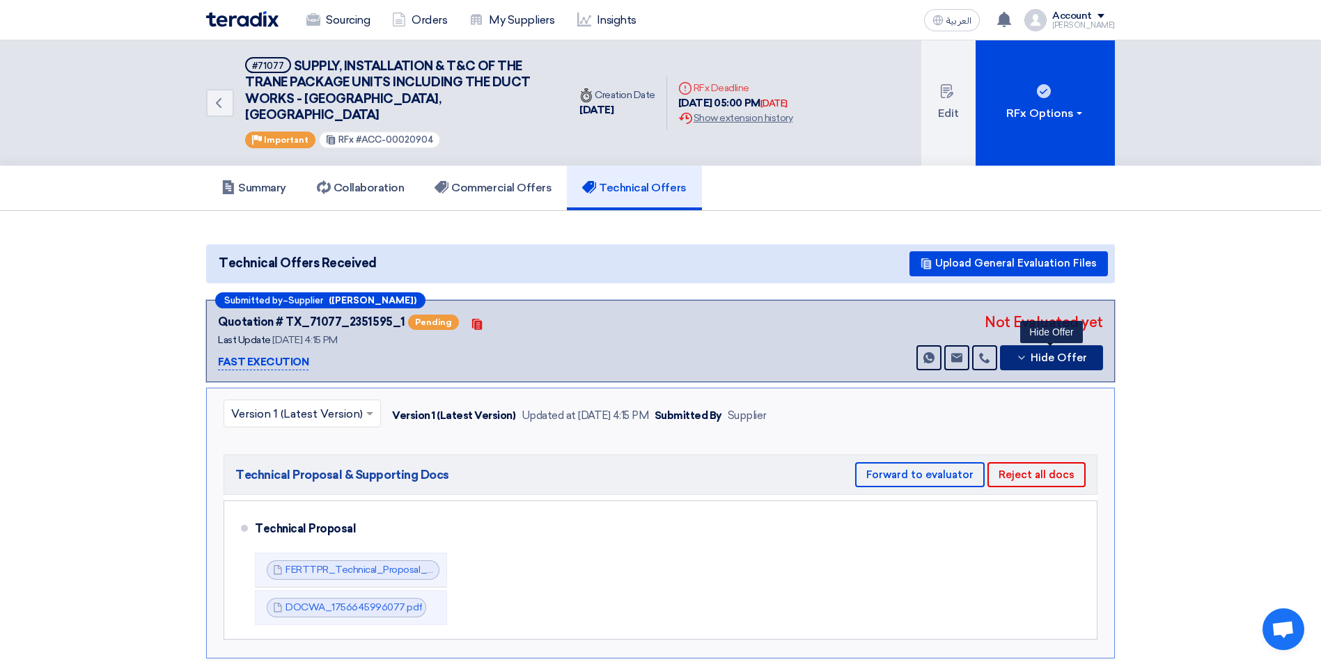
click at [1027, 352] on icon at bounding box center [1021, 357] width 11 height 11
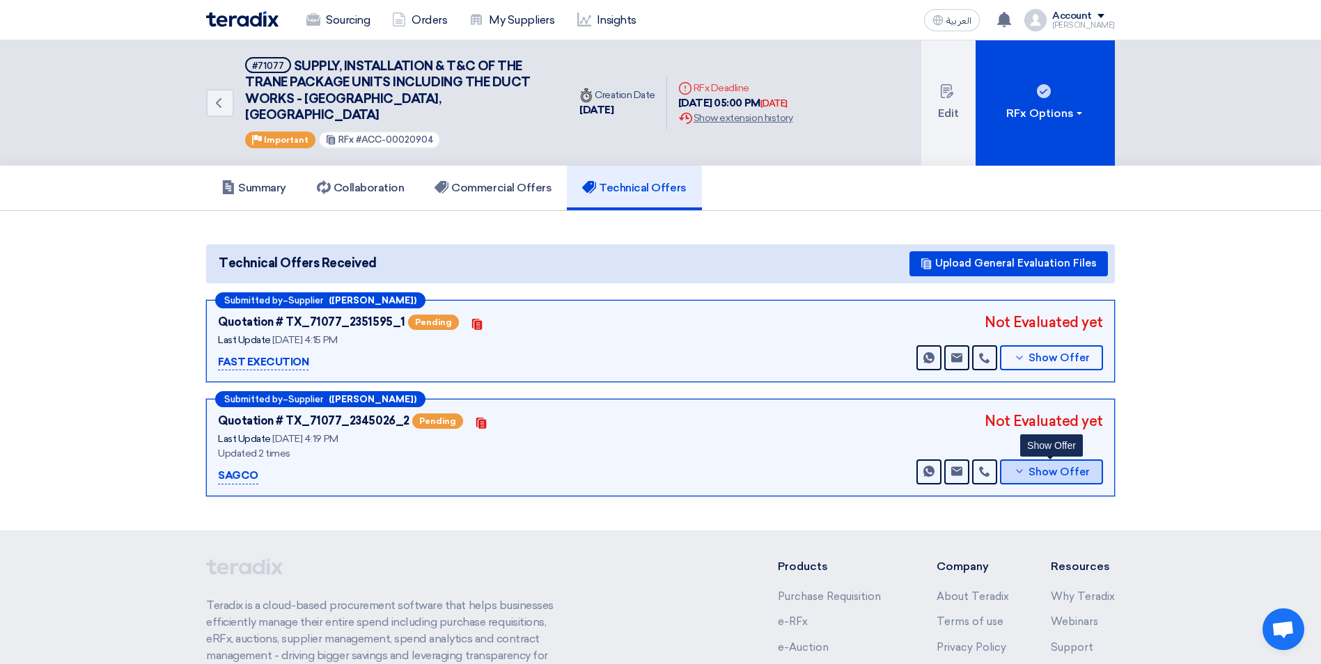
click at [1013, 464] on button "Show Offer" at bounding box center [1051, 472] width 103 height 25
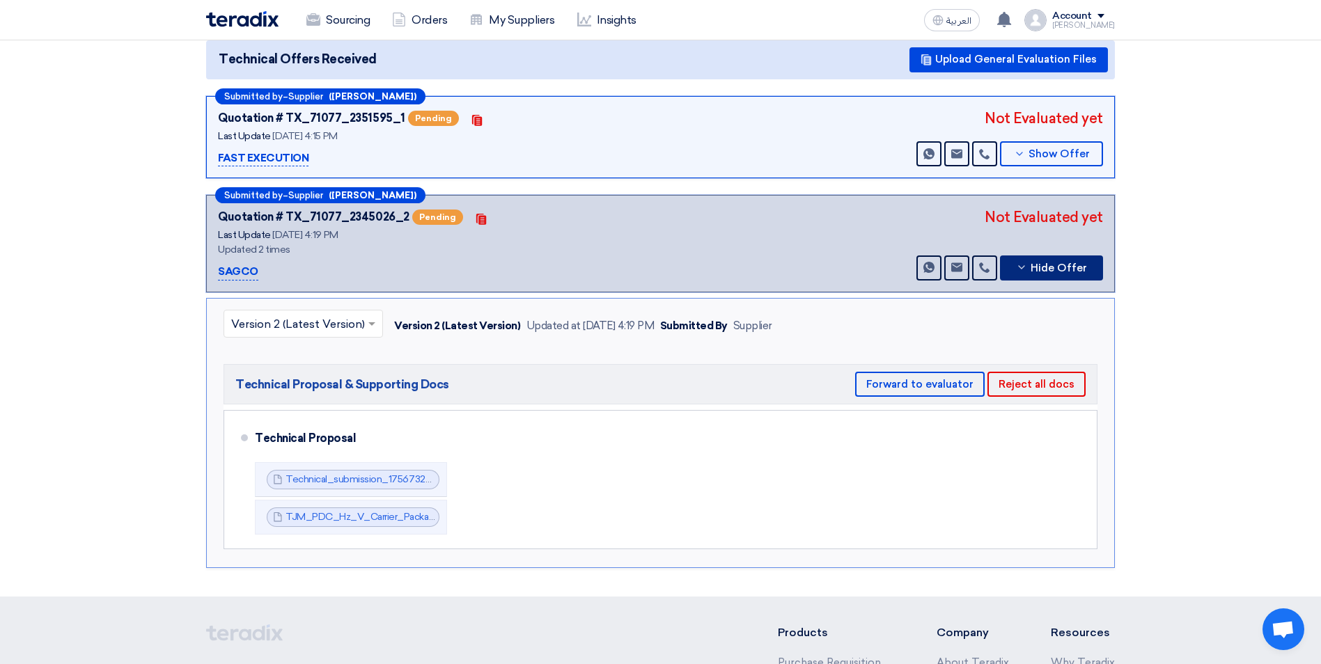
scroll to position [209, 0]
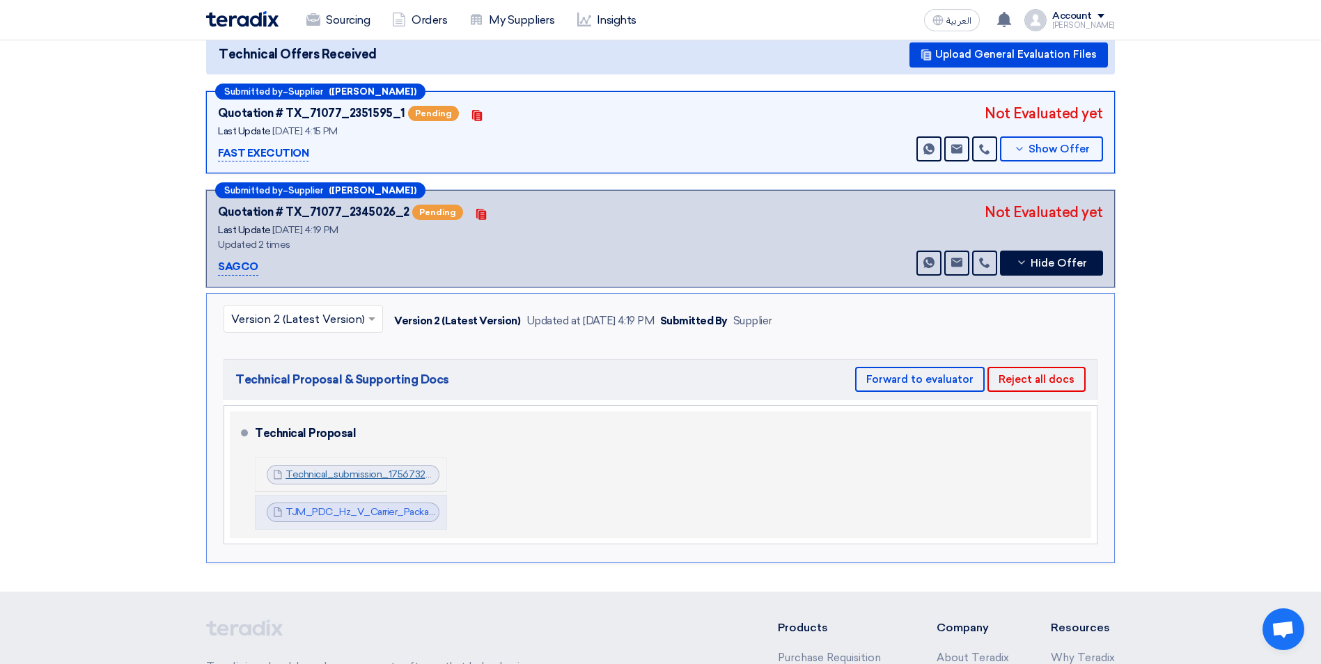
click at [377, 469] on link "Technical_submission_1756732717717.pdf" at bounding box center [379, 475] width 187 height 12
click at [373, 506] on link "TJM_PDC_Hz_V_Carrier_Package_Unit_1756732719375.pdf" at bounding box center [422, 512] width 272 height 12
click at [395, 469] on link "Technical_submission_1756732717717.pdf" at bounding box center [379, 475] width 187 height 12
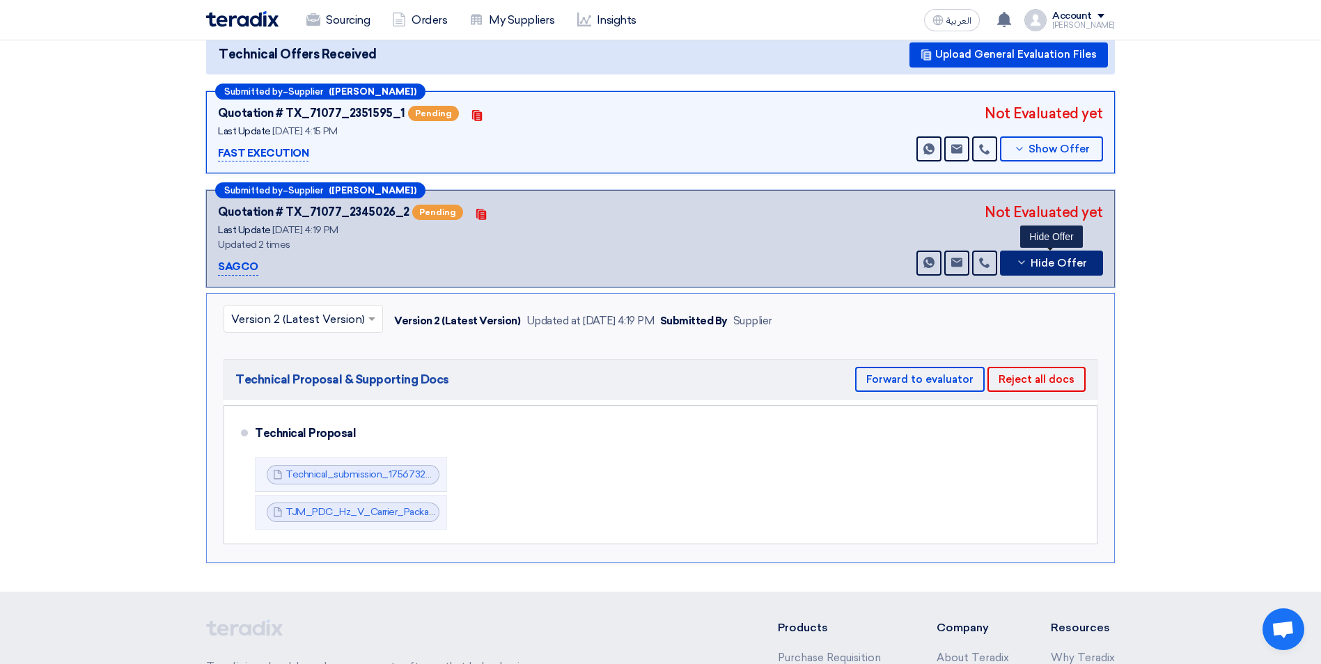
click at [1046, 258] on span "Hide Offer" at bounding box center [1059, 263] width 56 height 10
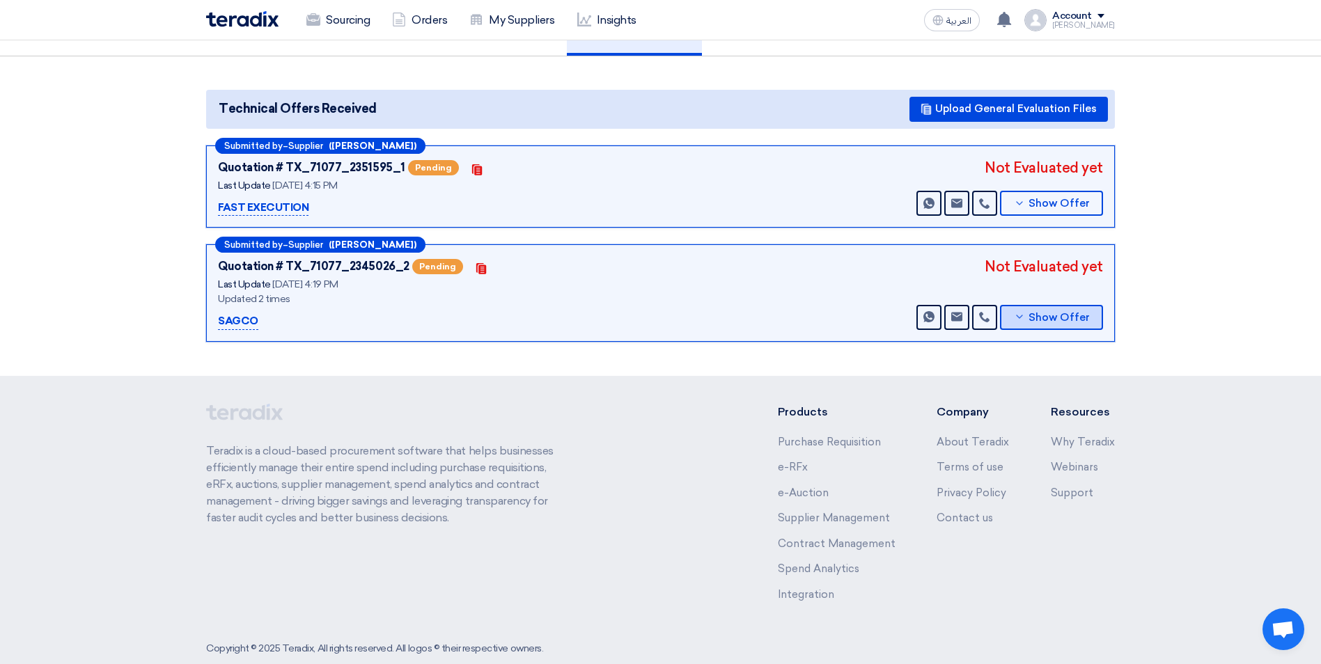
scroll to position [0, 0]
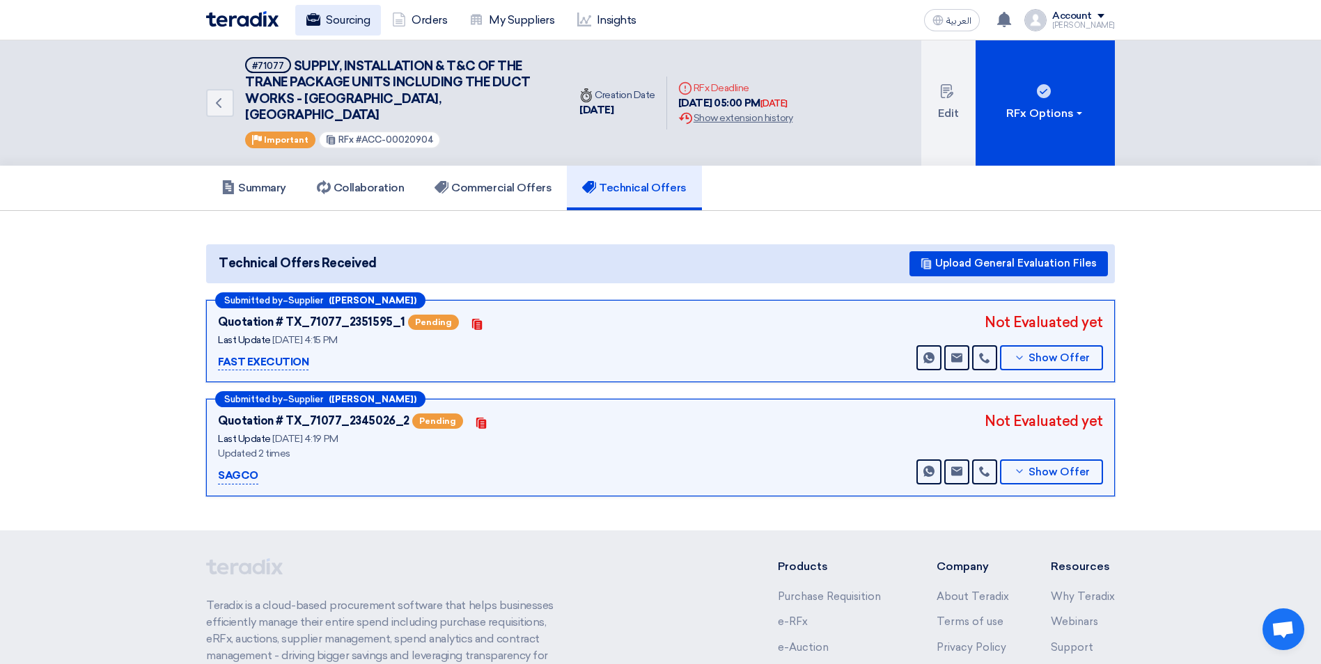
click at [340, 24] on link "Sourcing" at bounding box center [338, 20] width 86 height 31
